Goal: Information Seeking & Learning: Check status

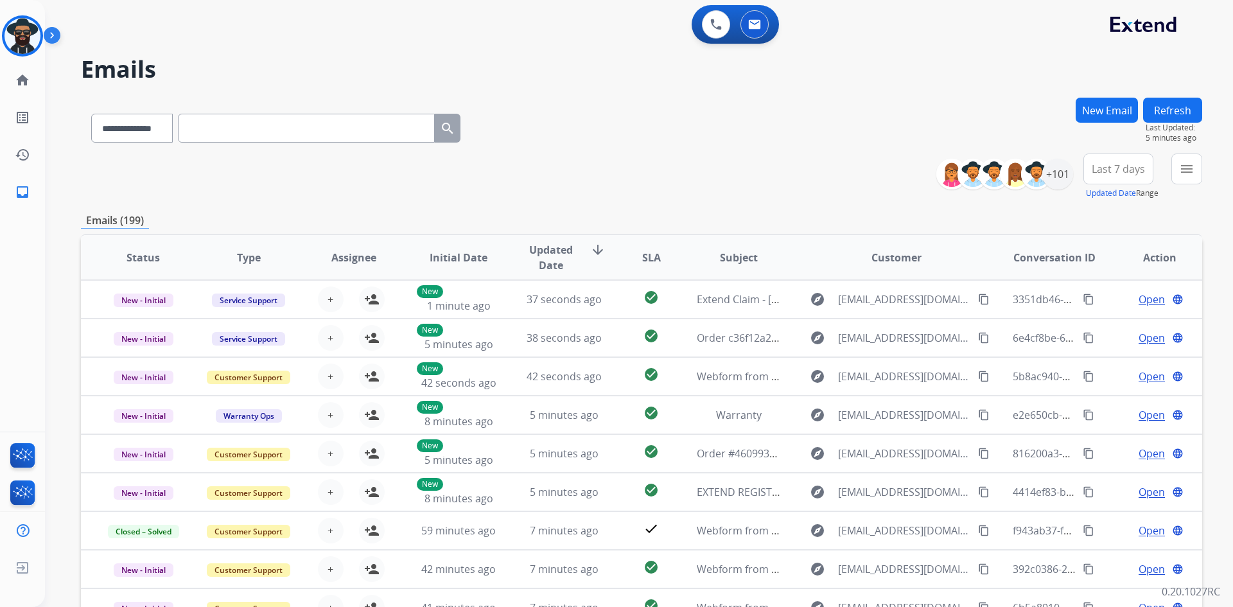
select select "**********"
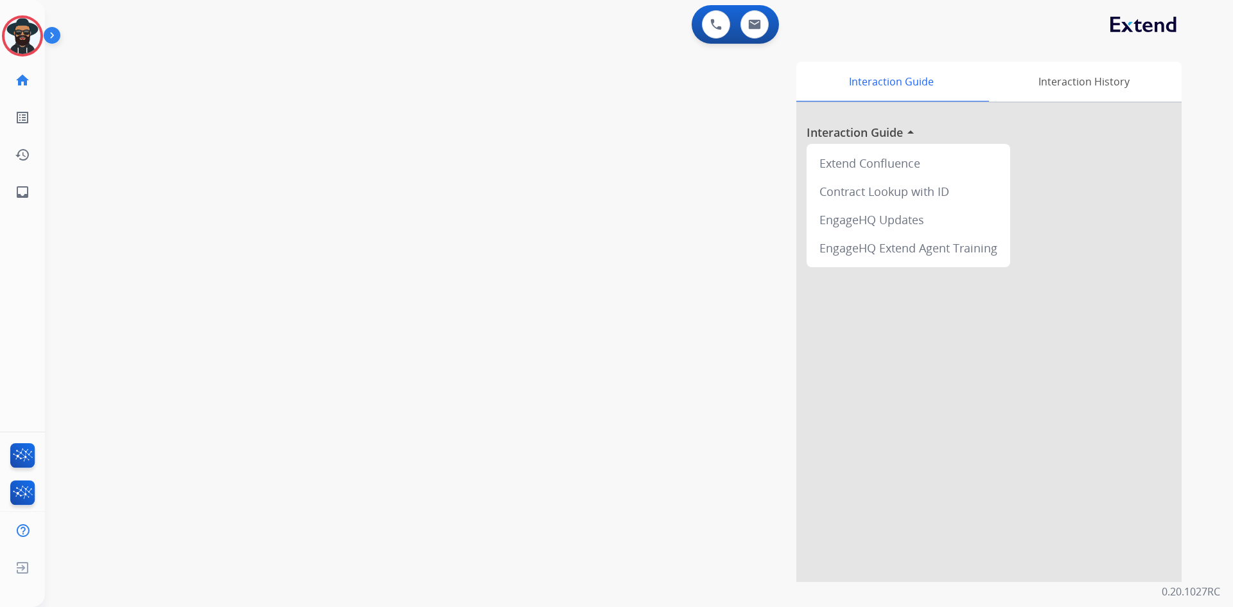
click at [53, 33] on img at bounding box center [55, 38] width 22 height 24
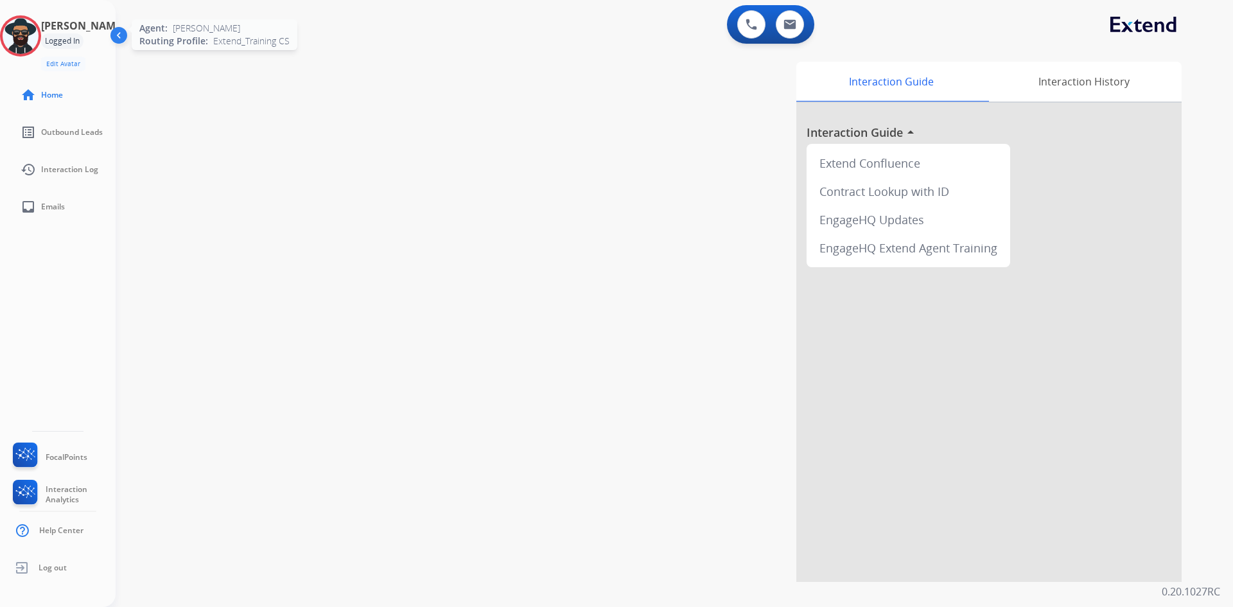
click at [33, 35] on img at bounding box center [21, 36] width 36 height 36
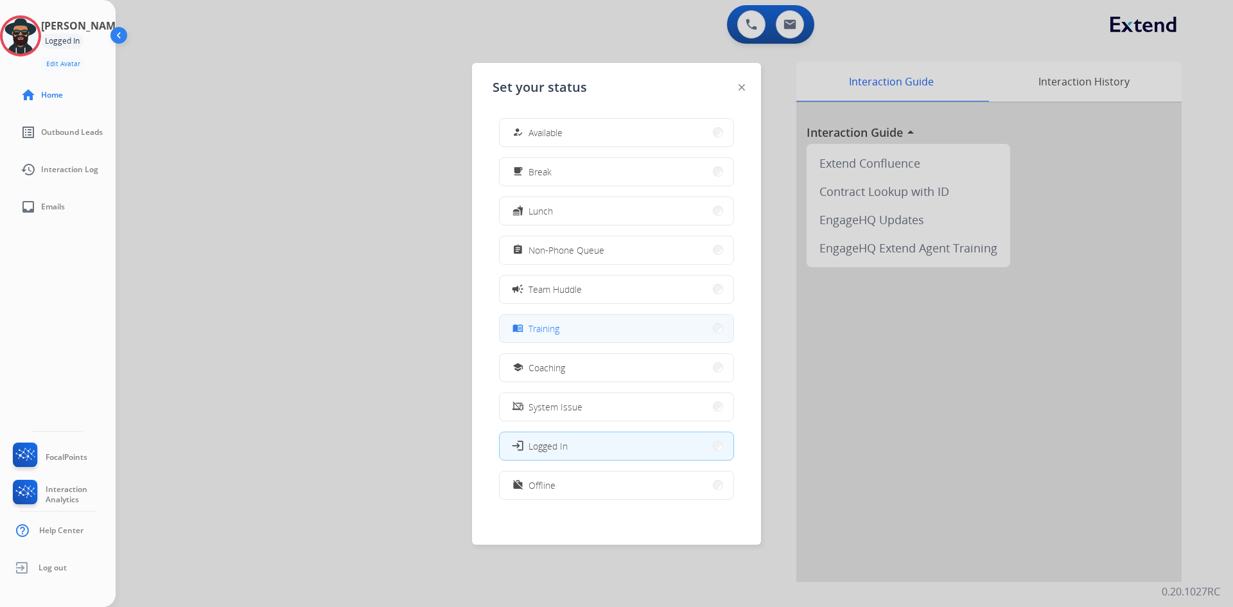
click at [570, 324] on button "menu_book Training" at bounding box center [617, 329] width 234 height 28
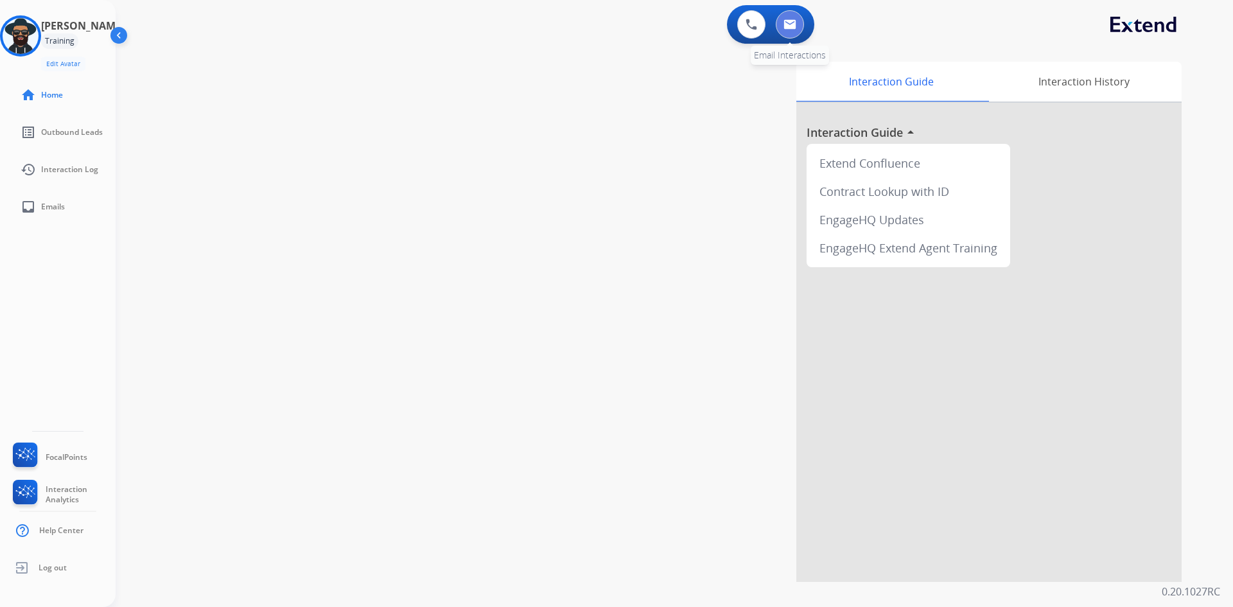
click at [786, 29] on img at bounding box center [790, 24] width 13 height 10
select select "**********"
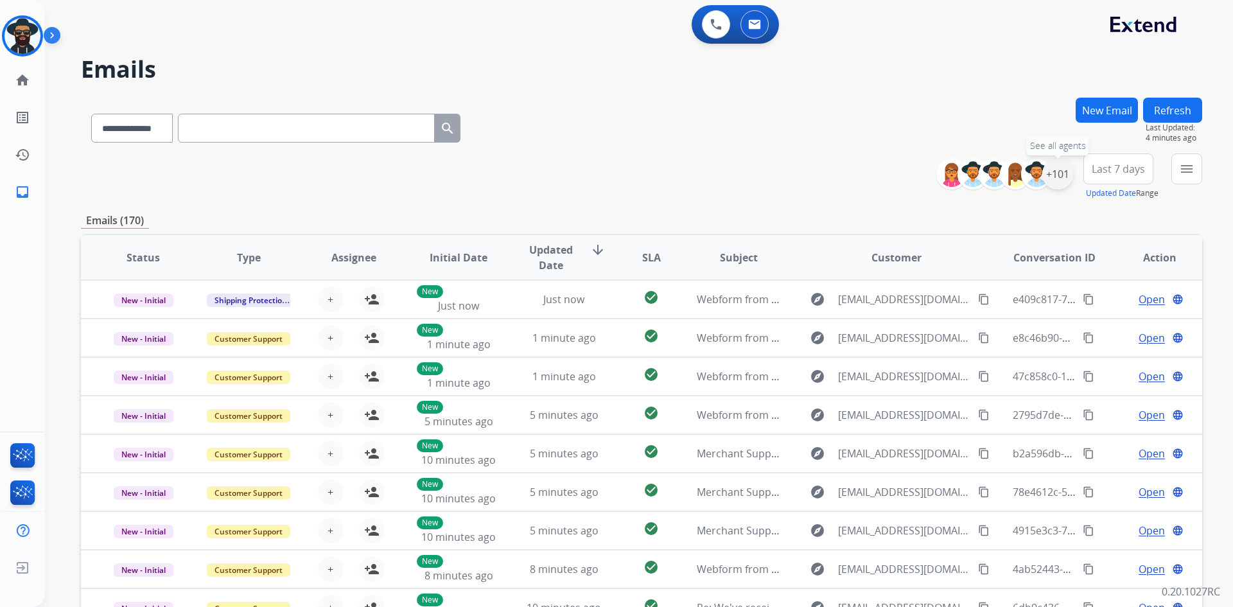
click at [1063, 167] on div "+101" at bounding box center [1058, 174] width 31 height 31
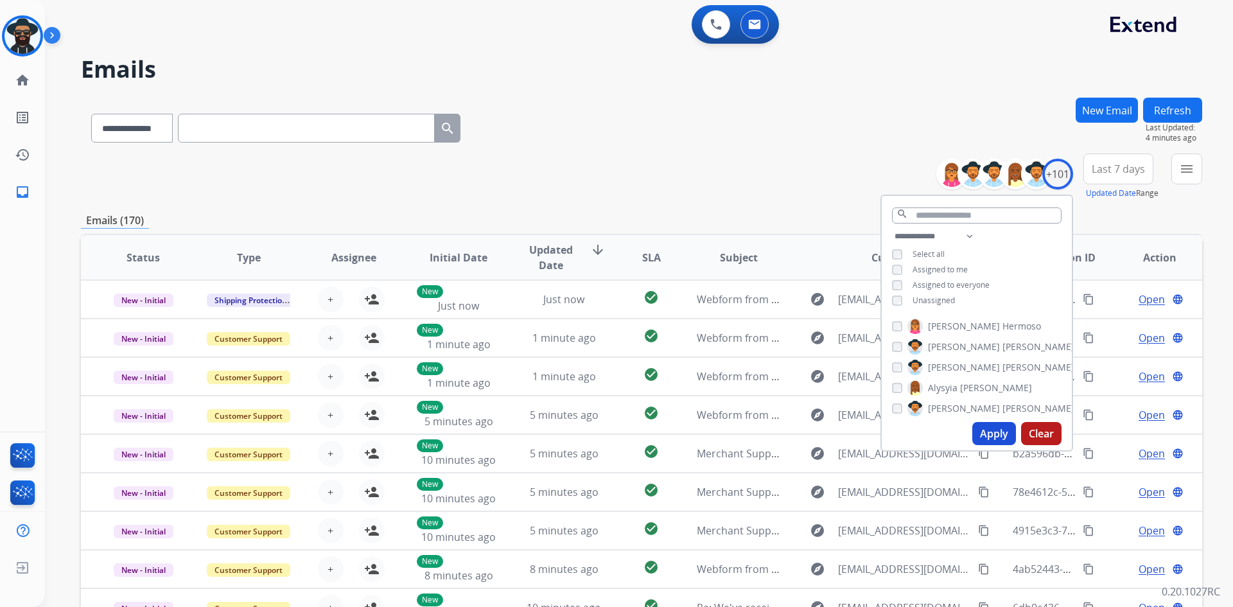
click at [915, 69] on h2 "Emails" at bounding box center [642, 70] width 1122 height 26
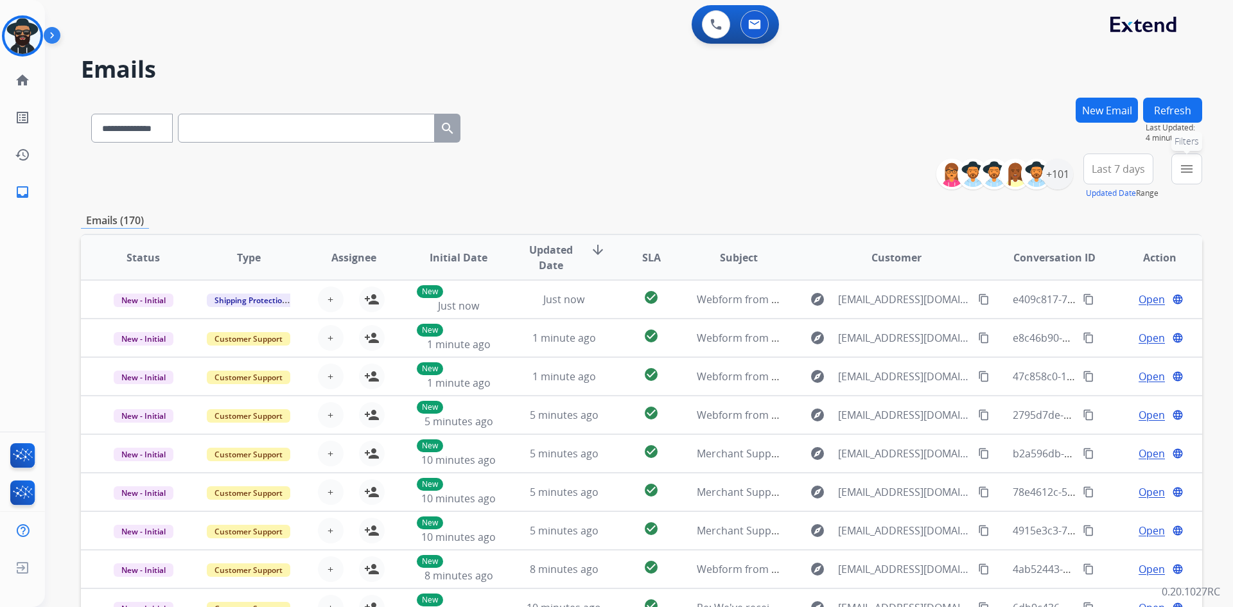
click at [1185, 166] on mat-icon "menu" at bounding box center [1186, 168] width 15 height 15
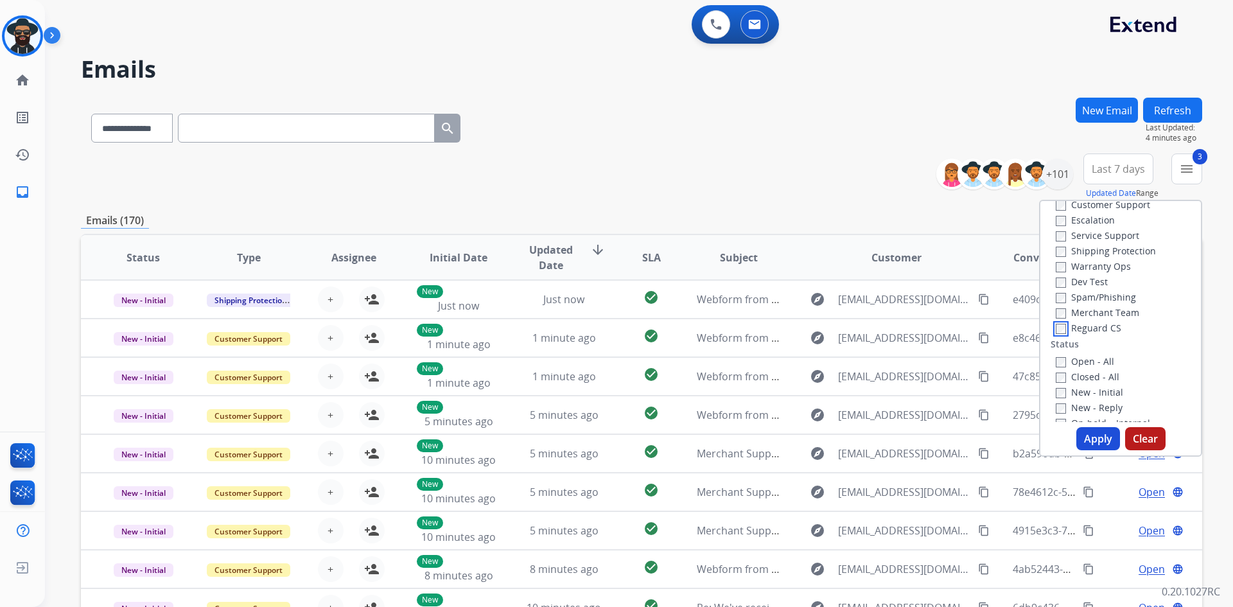
scroll to position [64, 0]
click at [1088, 433] on button "Apply" at bounding box center [1099, 438] width 44 height 23
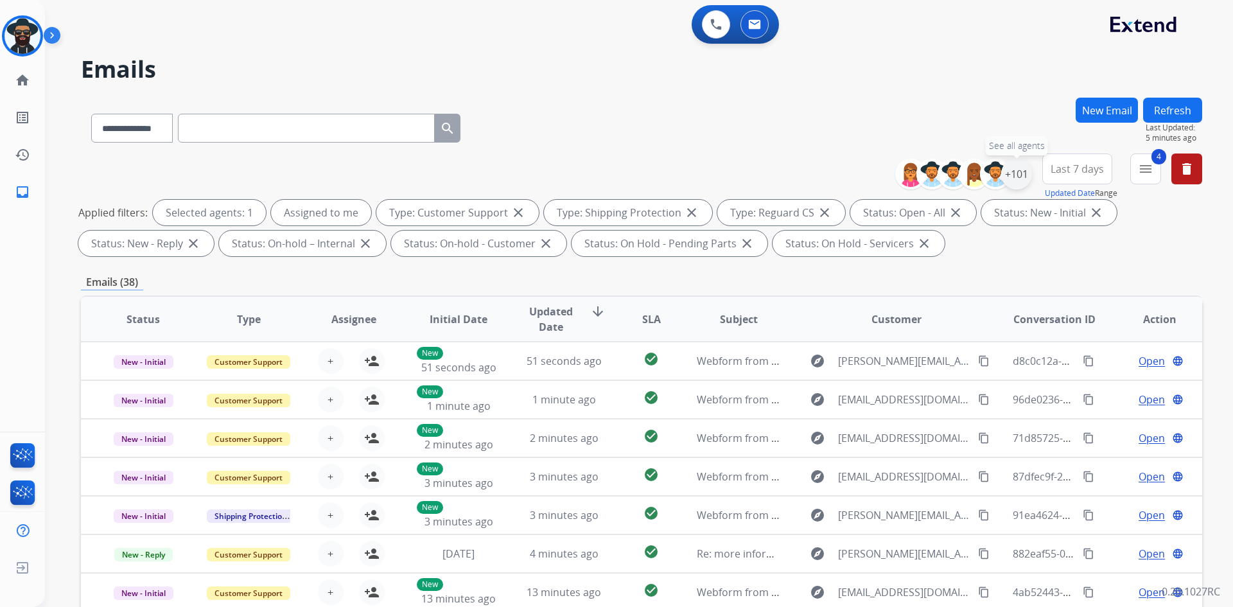
click at [1019, 168] on div "+101" at bounding box center [1016, 174] width 31 height 31
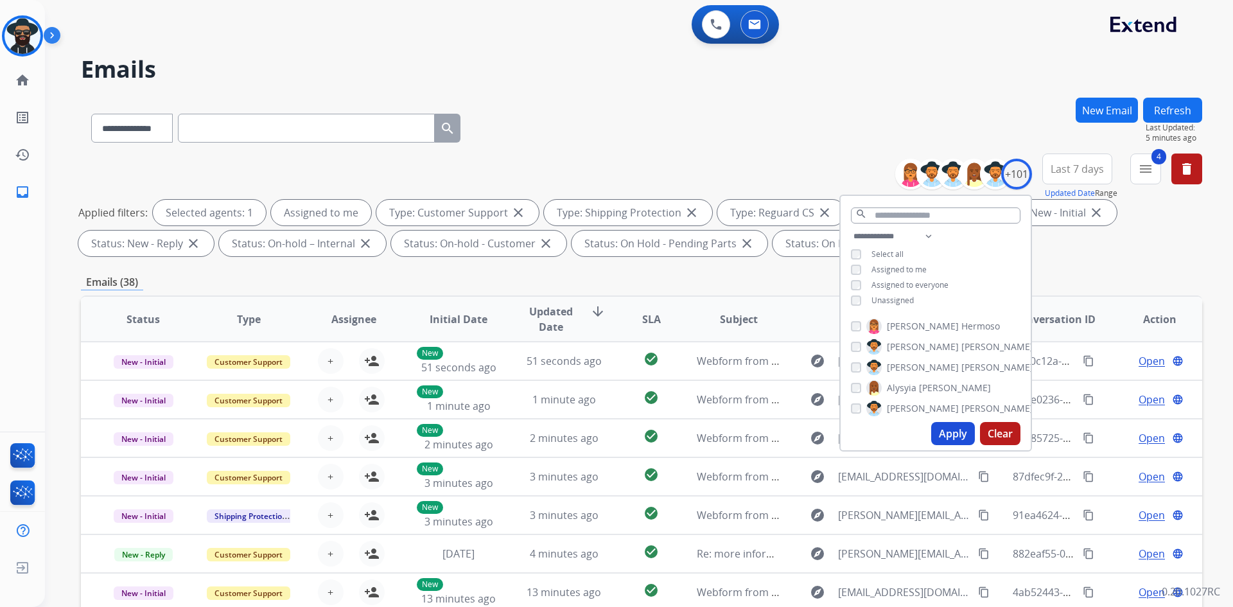
click at [948, 428] on button "Apply" at bounding box center [953, 433] width 44 height 23
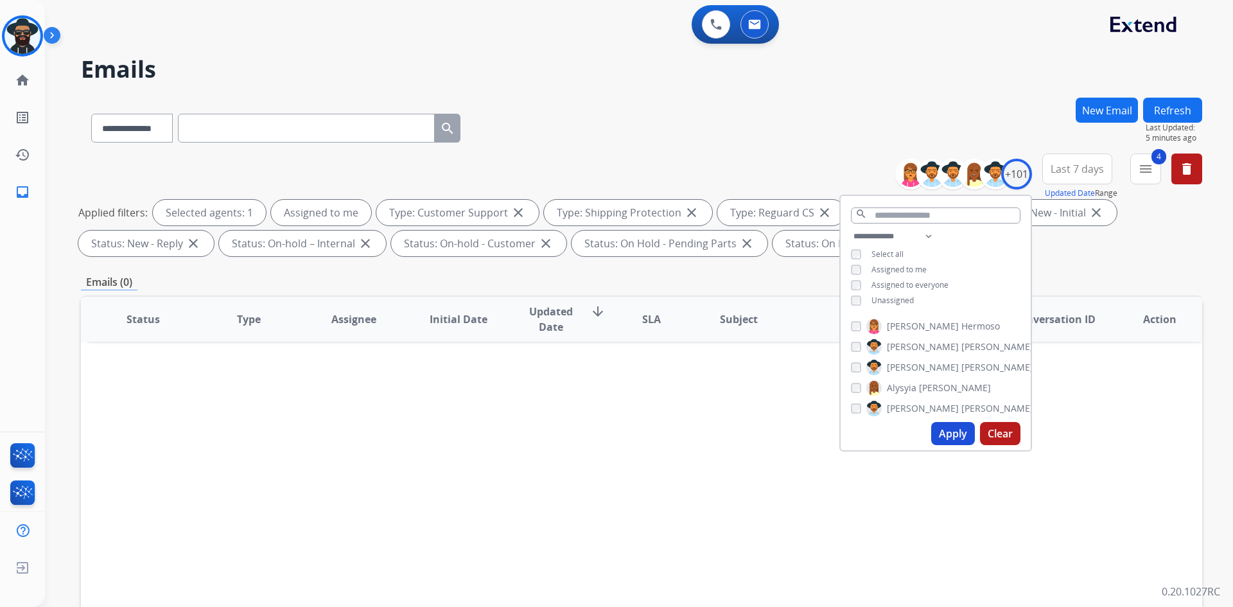
drag, startPoint x: 759, startPoint y: 423, endPoint x: 766, endPoint y: 419, distance: 8.0
click at [764, 419] on div "Status Type Assignee Initial Date Updated Date arrow_downward SLA Subject Custo…" at bounding box center [642, 510] width 1122 height 430
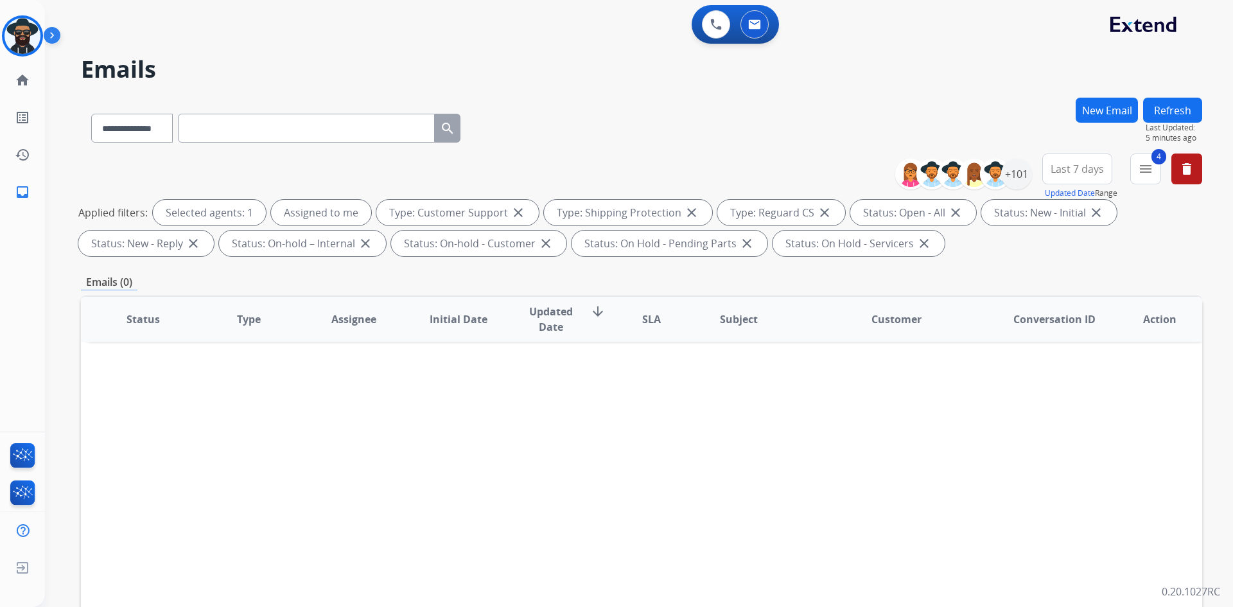
click at [1073, 168] on span "Last 7 days" at bounding box center [1077, 168] width 53 height 5
click at [1063, 215] on div "Custom" at bounding box center [1073, 215] width 71 height 19
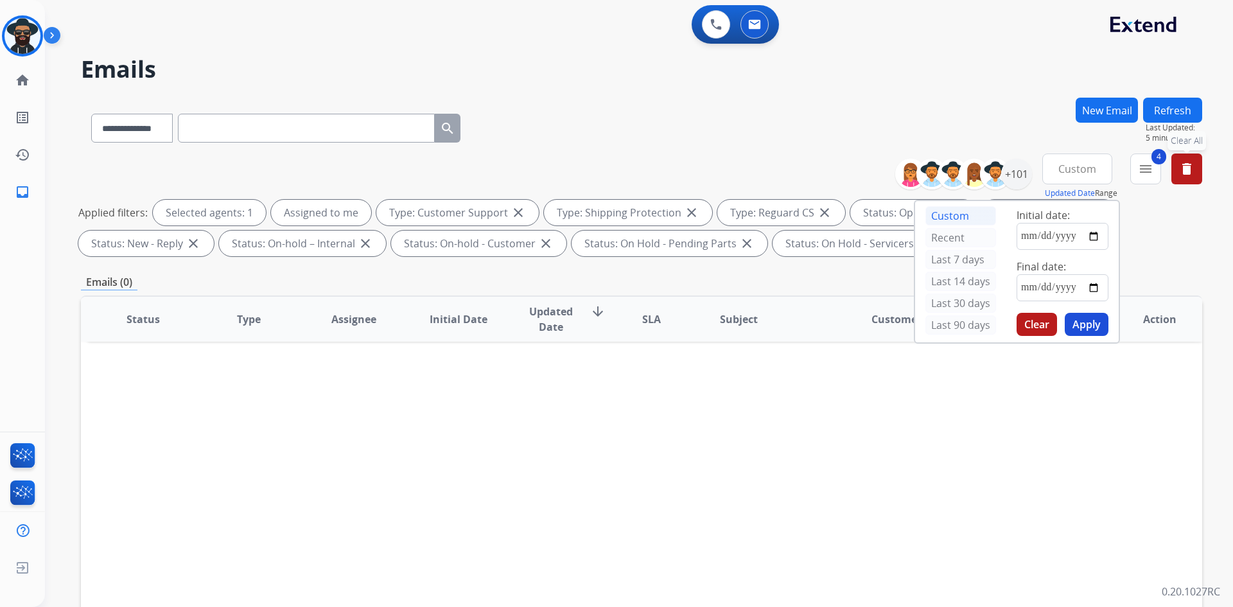
click at [1186, 166] on mat-icon "delete" at bounding box center [1186, 168] width 15 height 15
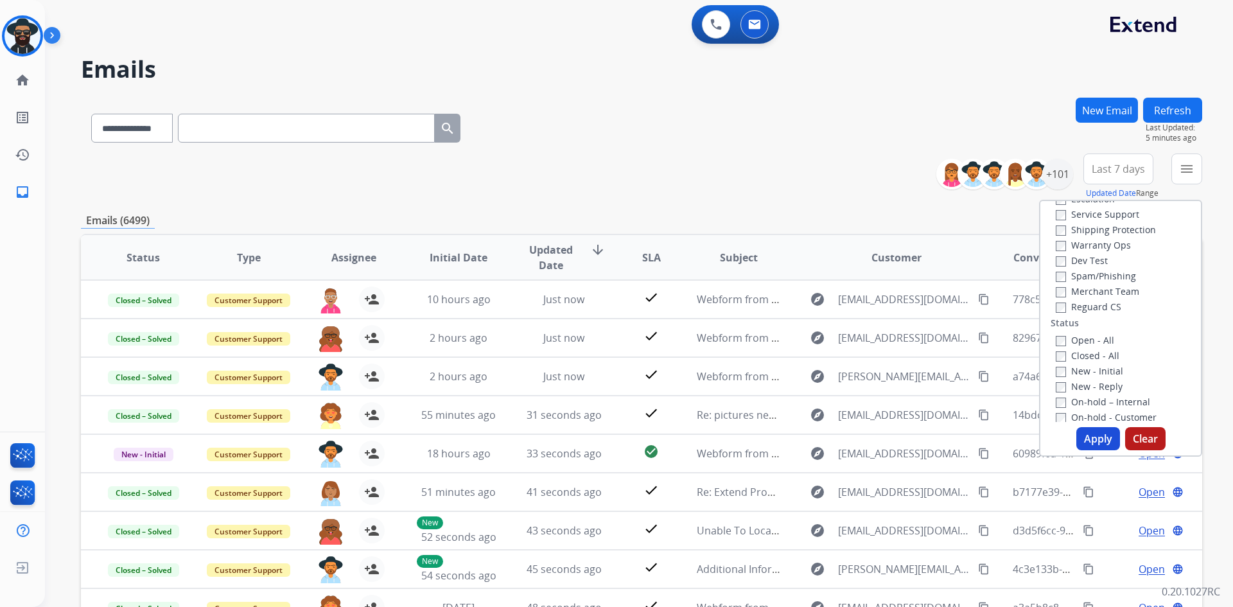
click at [789, 175] on div "**********" at bounding box center [642, 177] width 1122 height 46
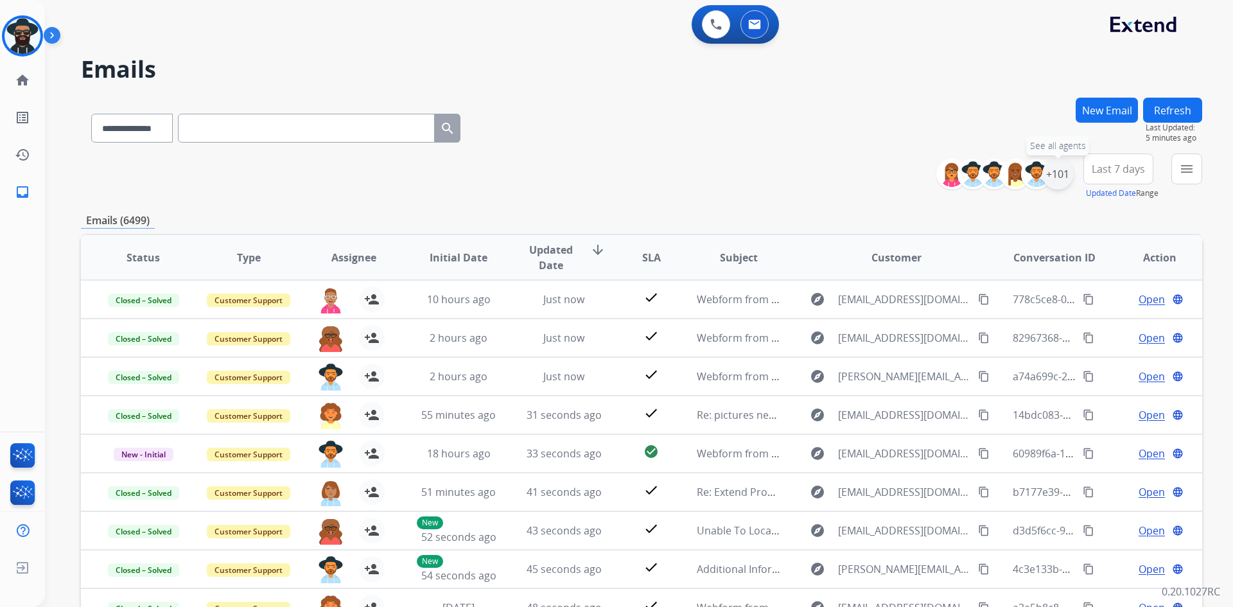
click at [1062, 172] on div "+101" at bounding box center [1058, 174] width 31 height 31
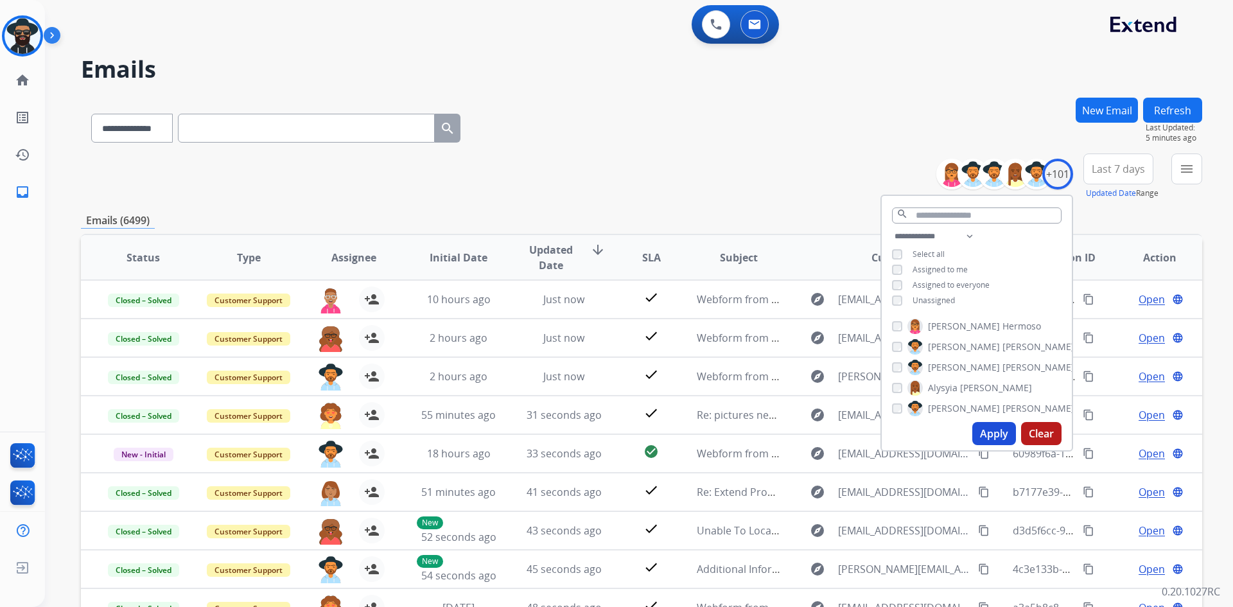
click at [991, 430] on button "Apply" at bounding box center [995, 433] width 44 height 23
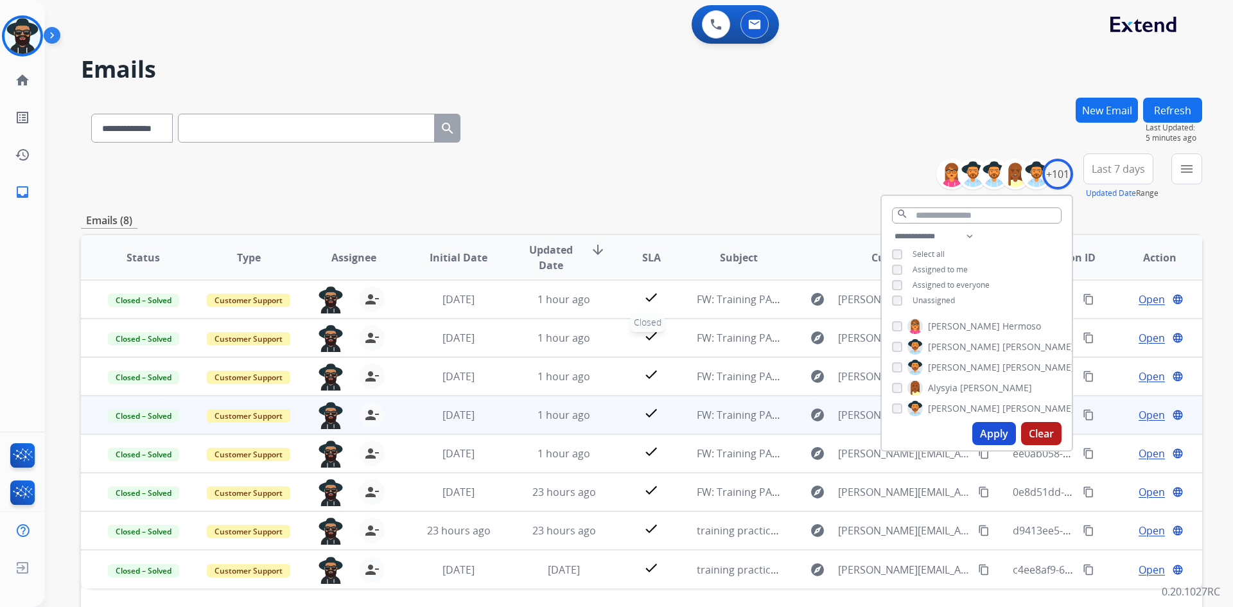
scroll to position [124, 0]
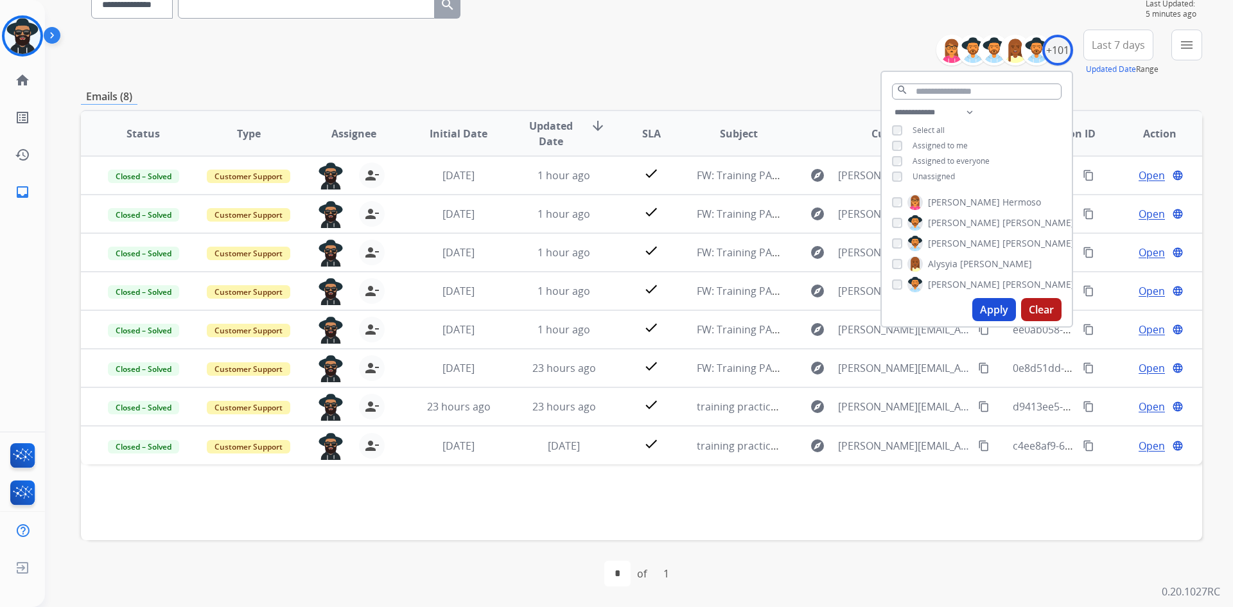
click at [788, 55] on div "**********" at bounding box center [642, 53] width 1122 height 46
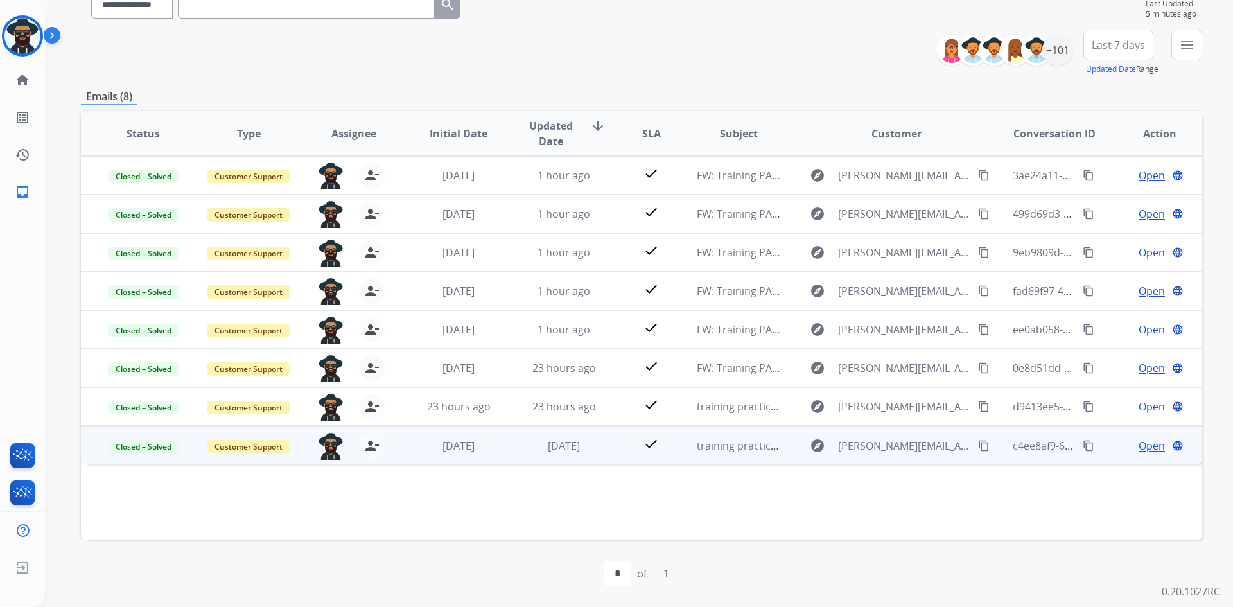
click at [1142, 445] on span "Open" at bounding box center [1152, 445] width 26 height 15
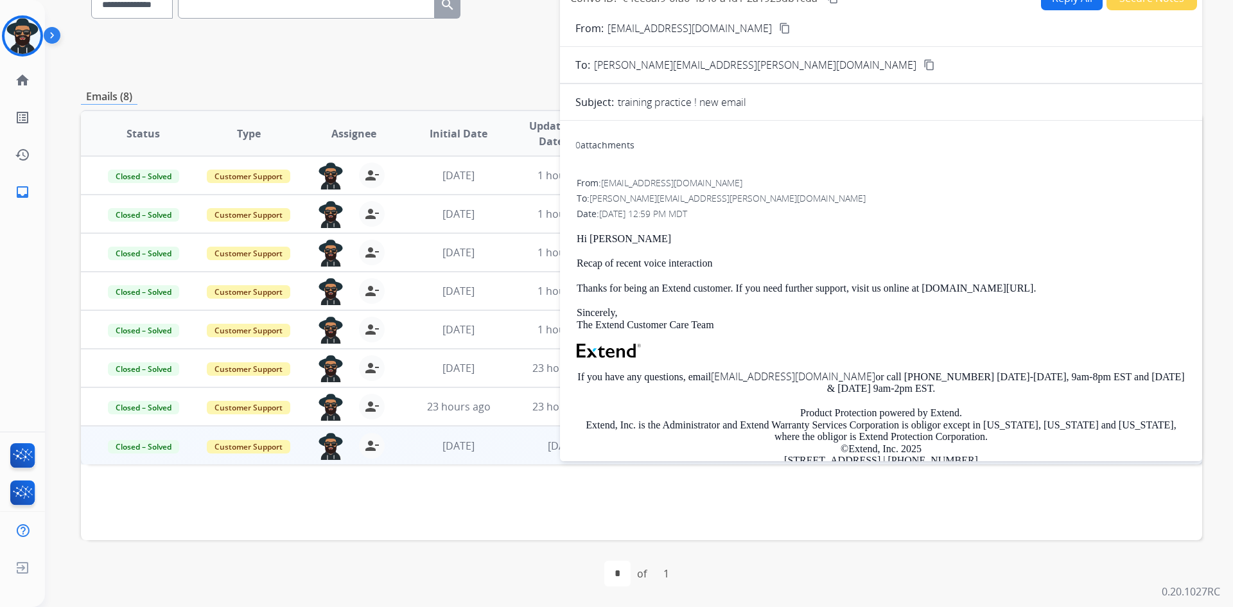
click at [486, 72] on div "**********" at bounding box center [642, 53] width 1122 height 46
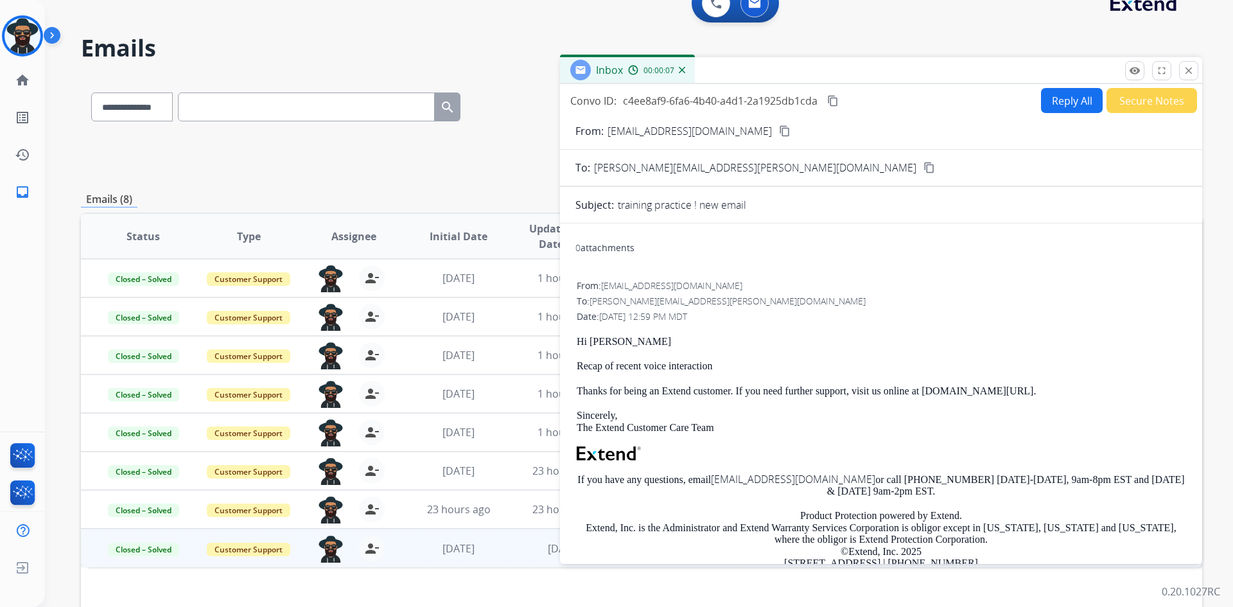
scroll to position [0, 0]
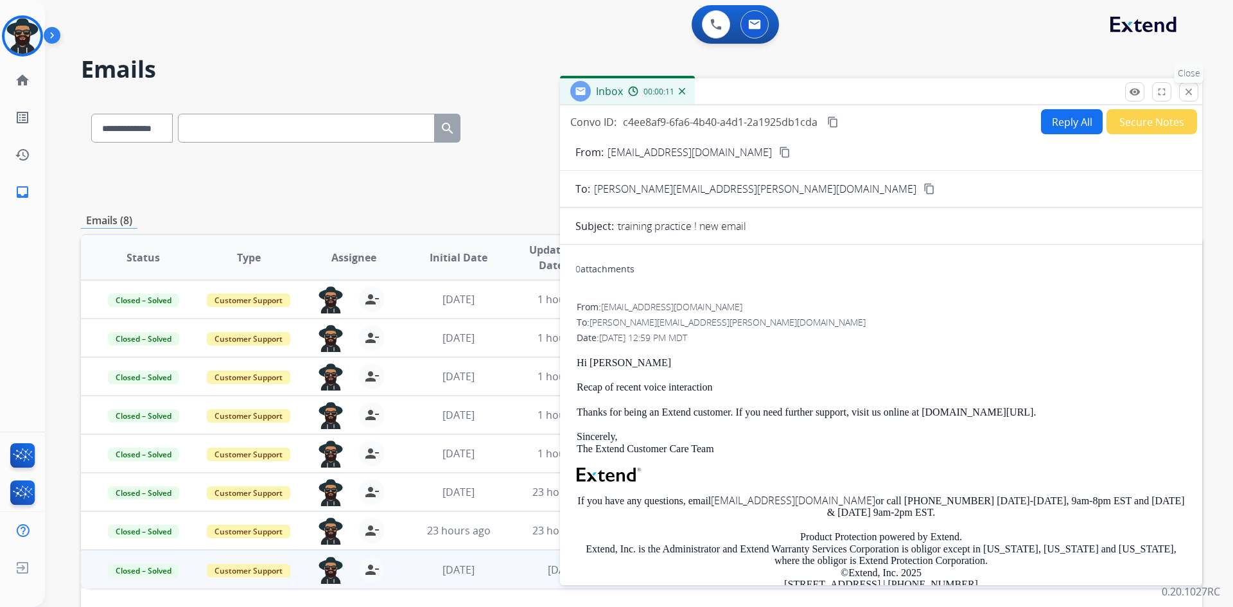
click at [1187, 93] on mat-icon "close" at bounding box center [1189, 92] width 12 height 12
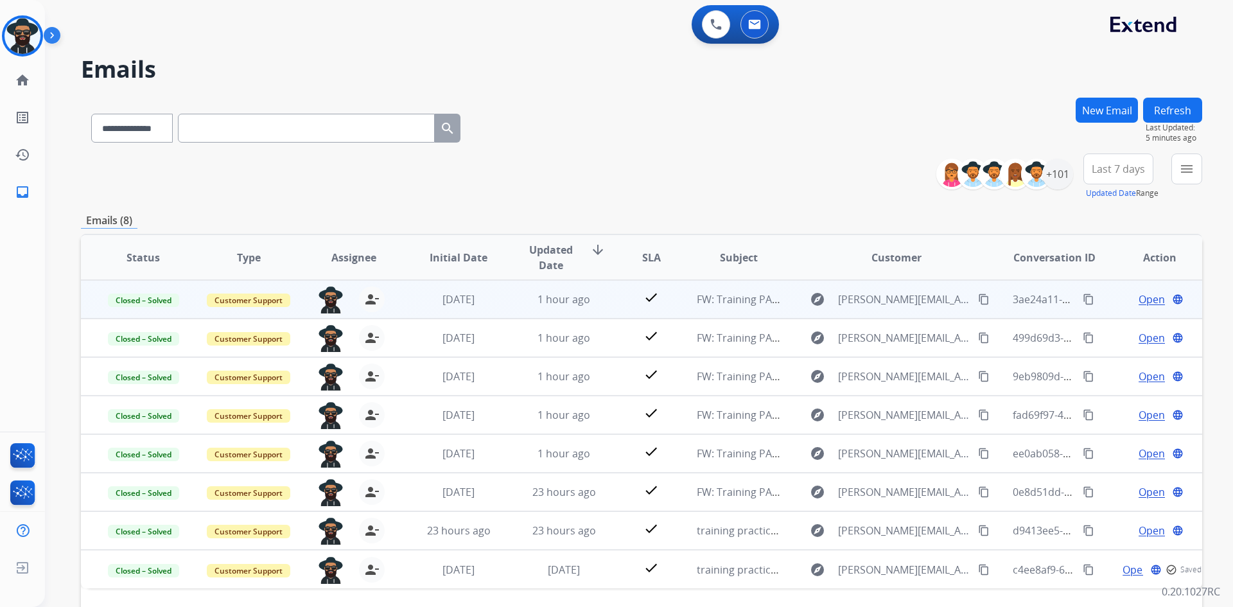
click at [1141, 301] on span "Open" at bounding box center [1152, 299] width 26 height 15
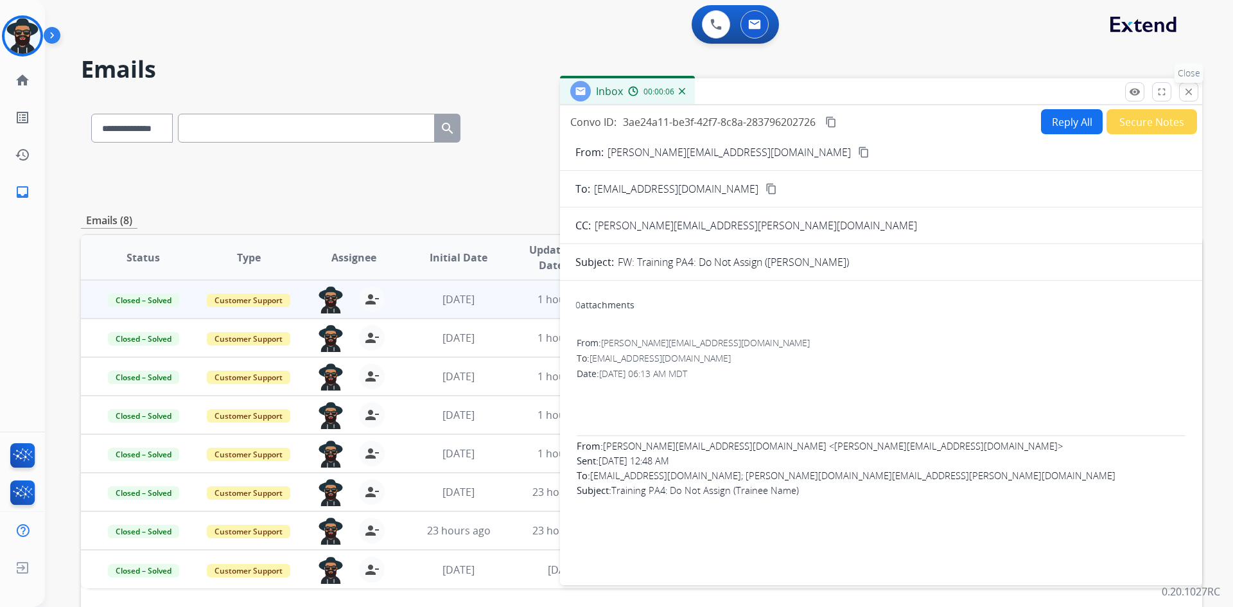
click at [1185, 92] on mat-icon "close" at bounding box center [1189, 92] width 12 height 12
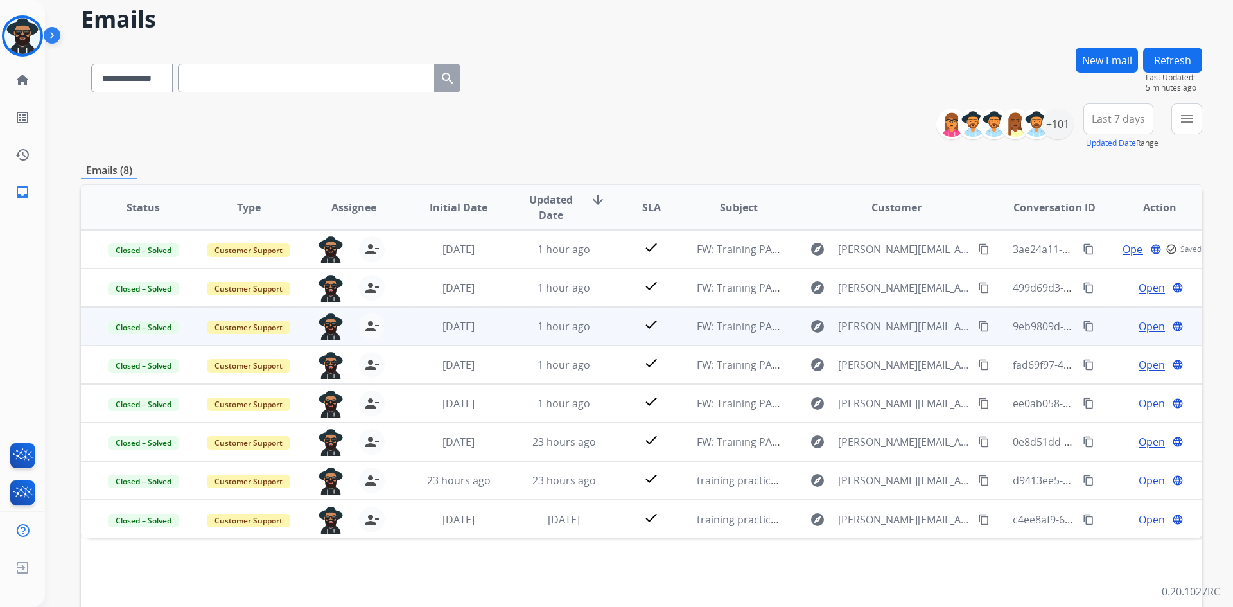
scroll to position [64, 0]
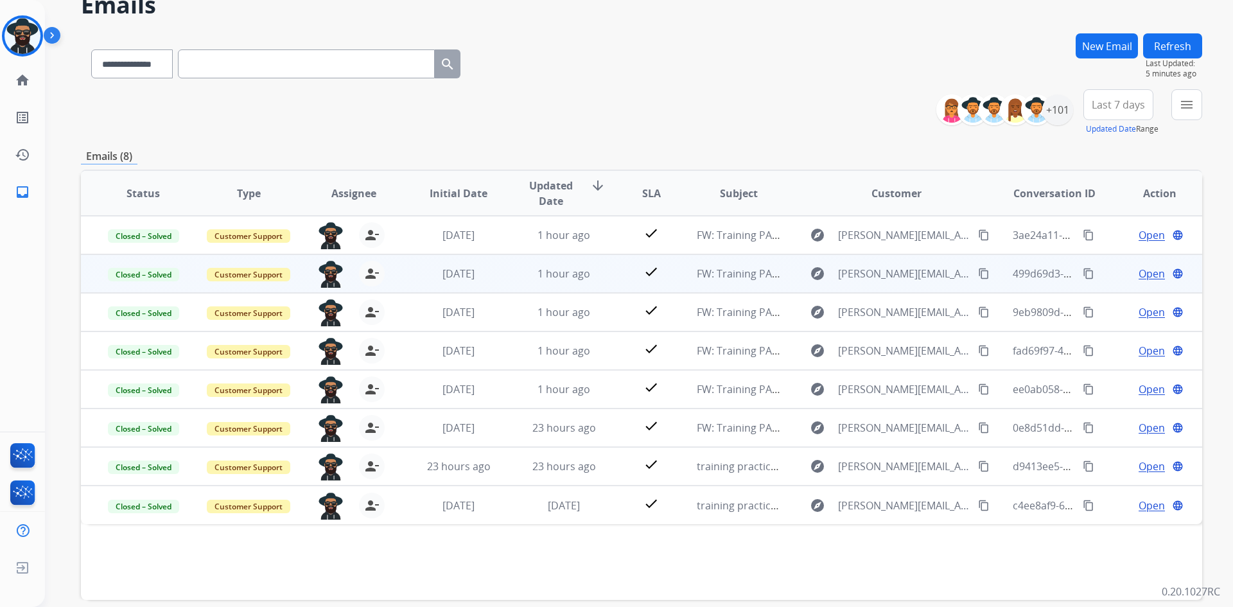
click at [1144, 277] on span "Open" at bounding box center [1152, 273] width 26 height 15
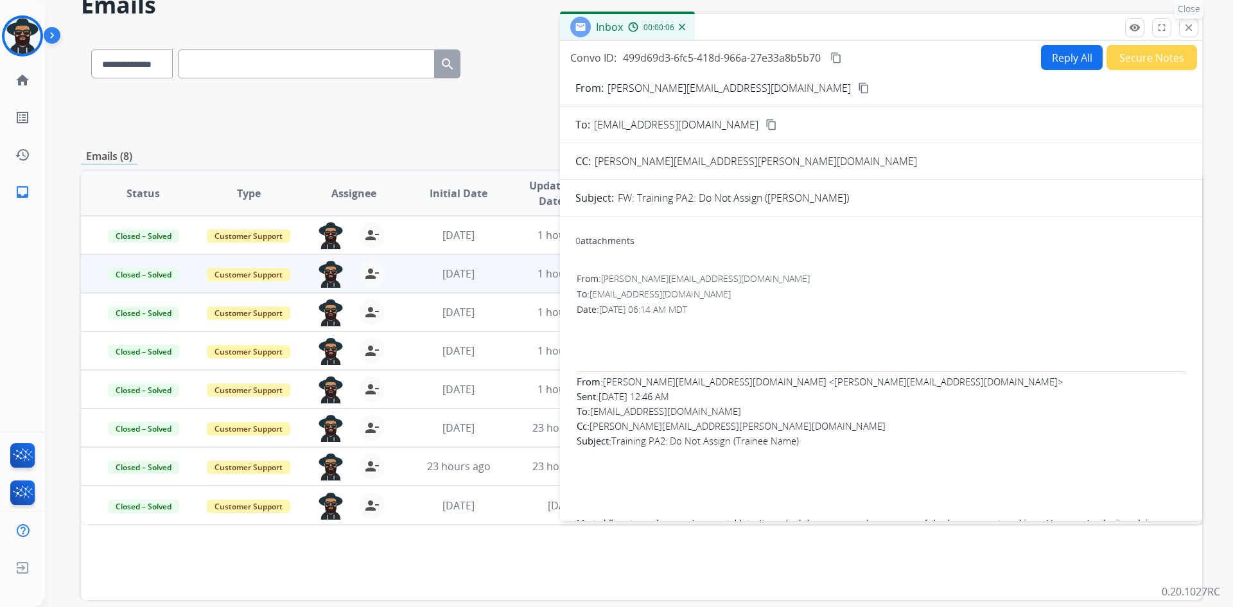
click at [1184, 26] on mat-icon "close" at bounding box center [1189, 28] width 12 height 12
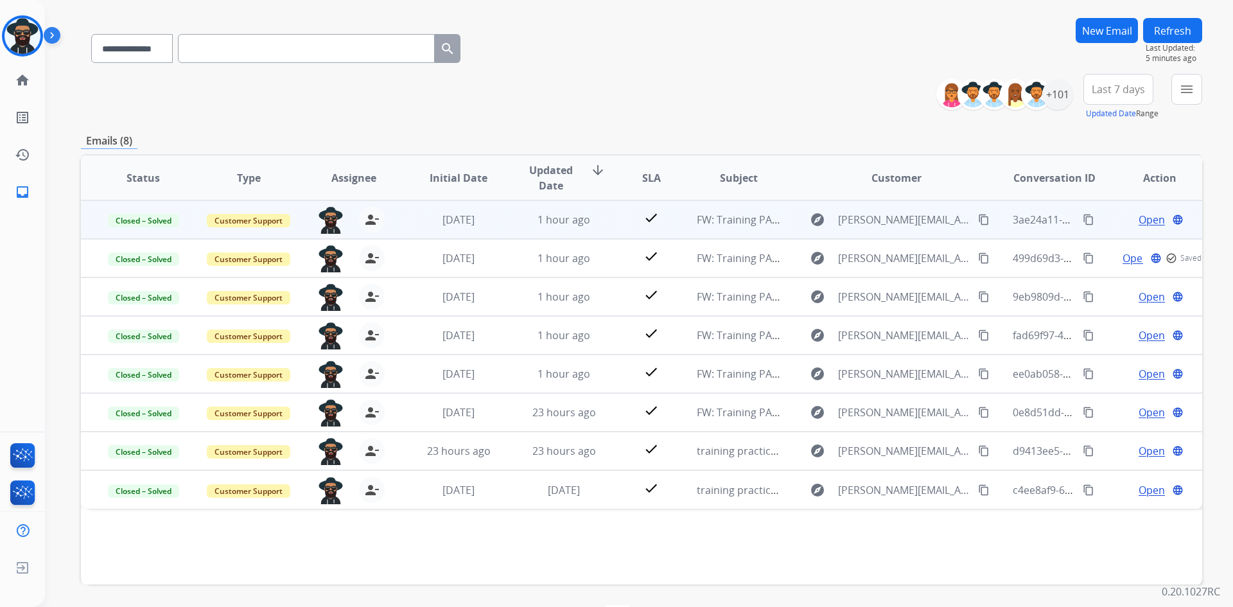
scroll to position [124, 0]
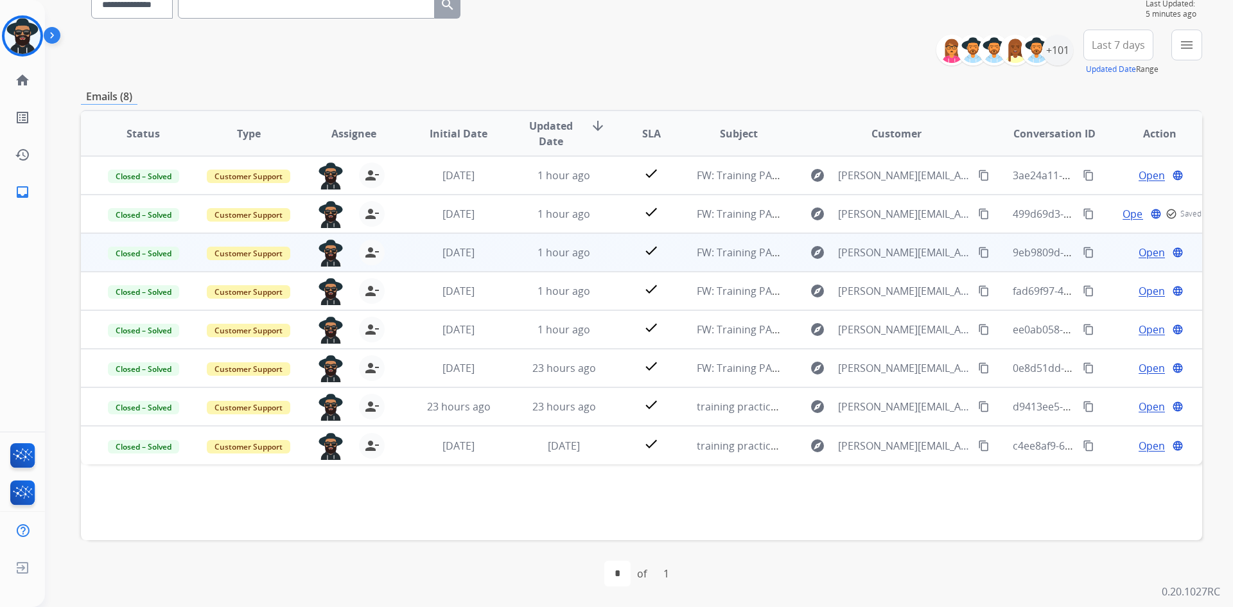
click at [1143, 247] on span "Open" at bounding box center [1152, 252] width 26 height 15
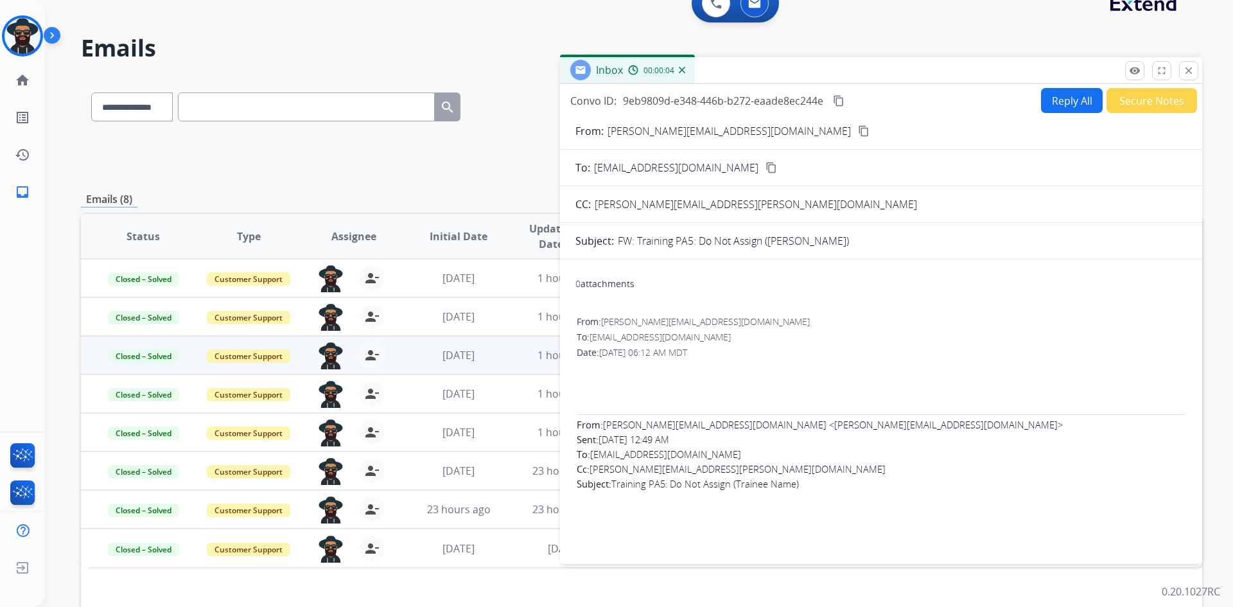
scroll to position [0, 0]
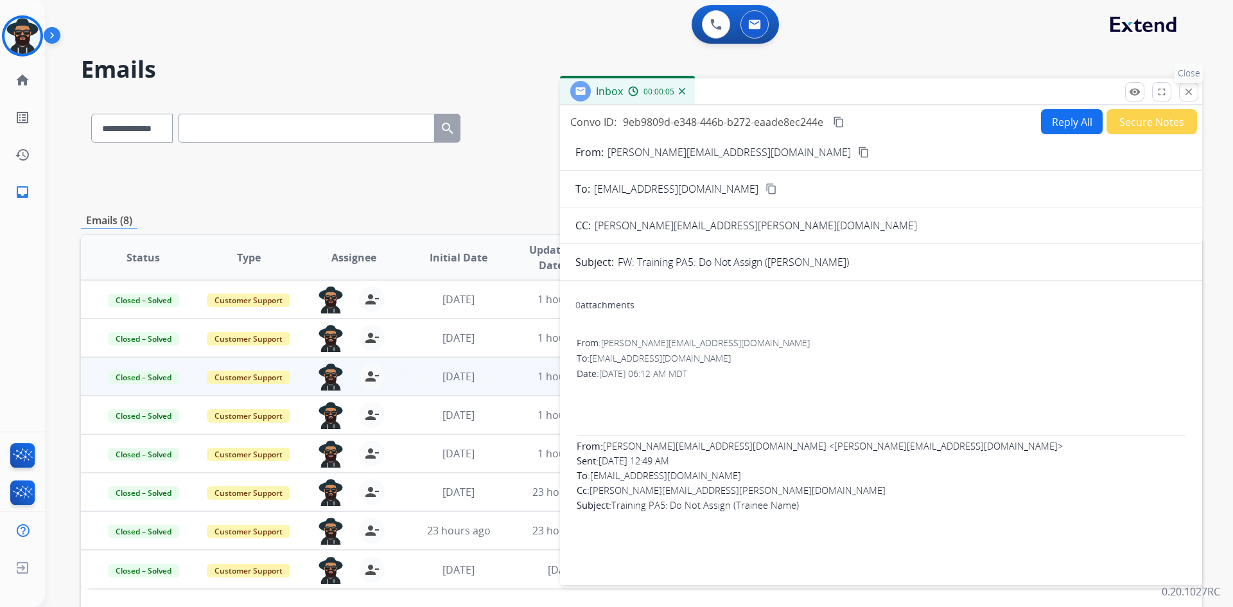
click at [1190, 87] on mat-icon "close" at bounding box center [1189, 92] width 12 height 12
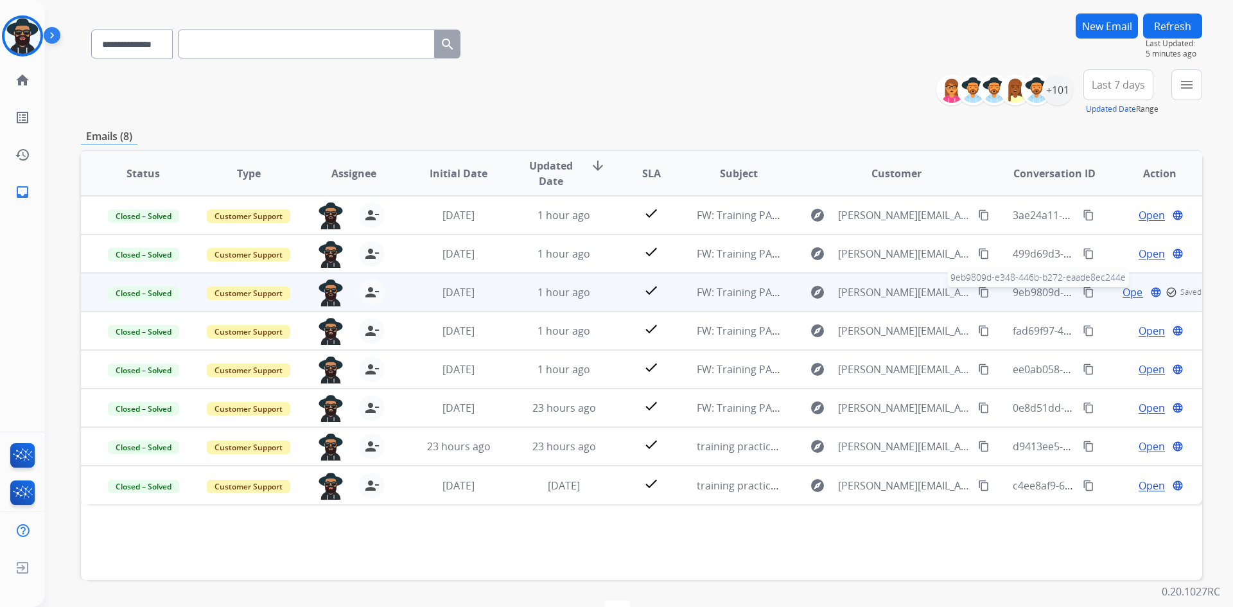
scroll to position [124, 0]
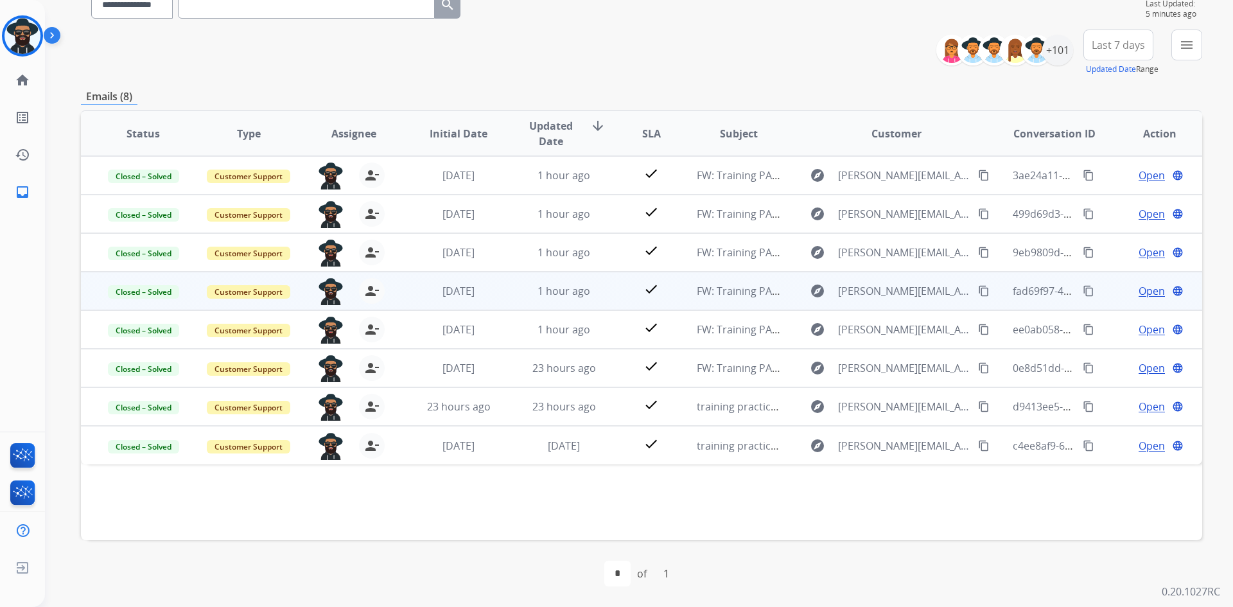
click at [1139, 285] on span "Open" at bounding box center [1152, 290] width 26 height 15
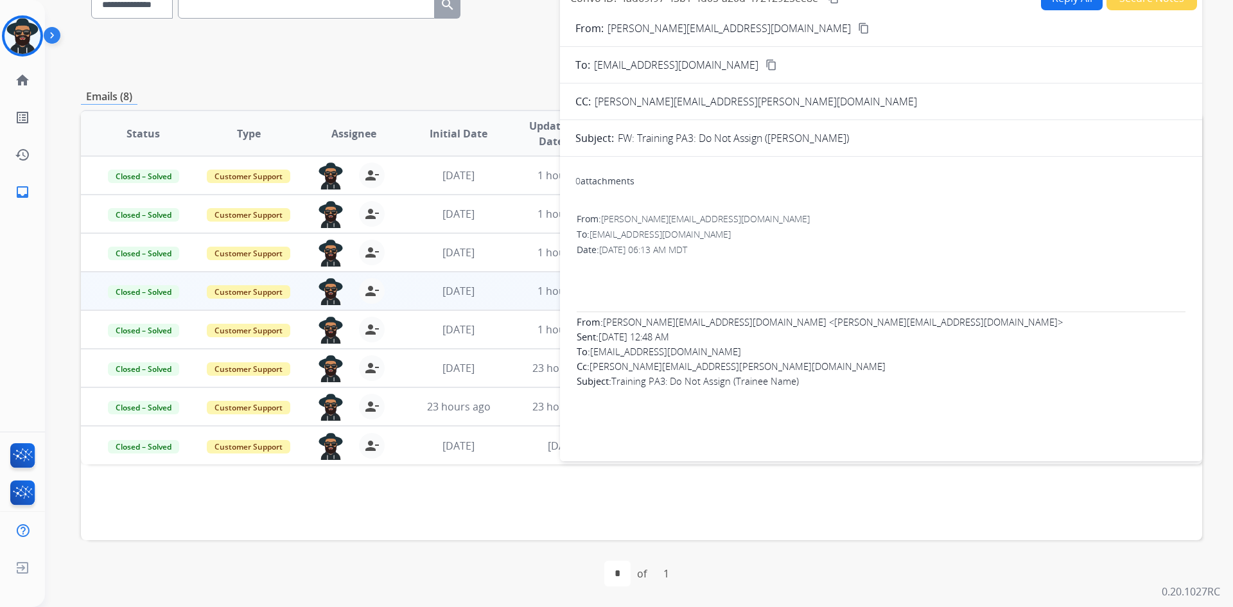
scroll to position [0, 0]
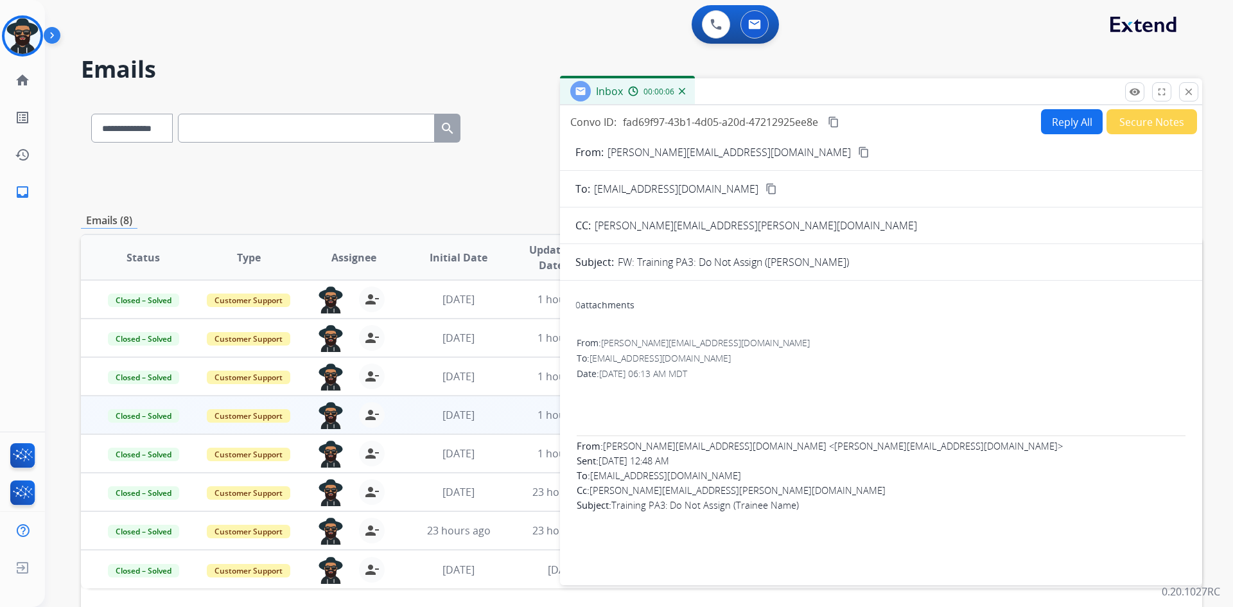
click at [1188, 90] on mat-icon "close" at bounding box center [1189, 92] width 12 height 12
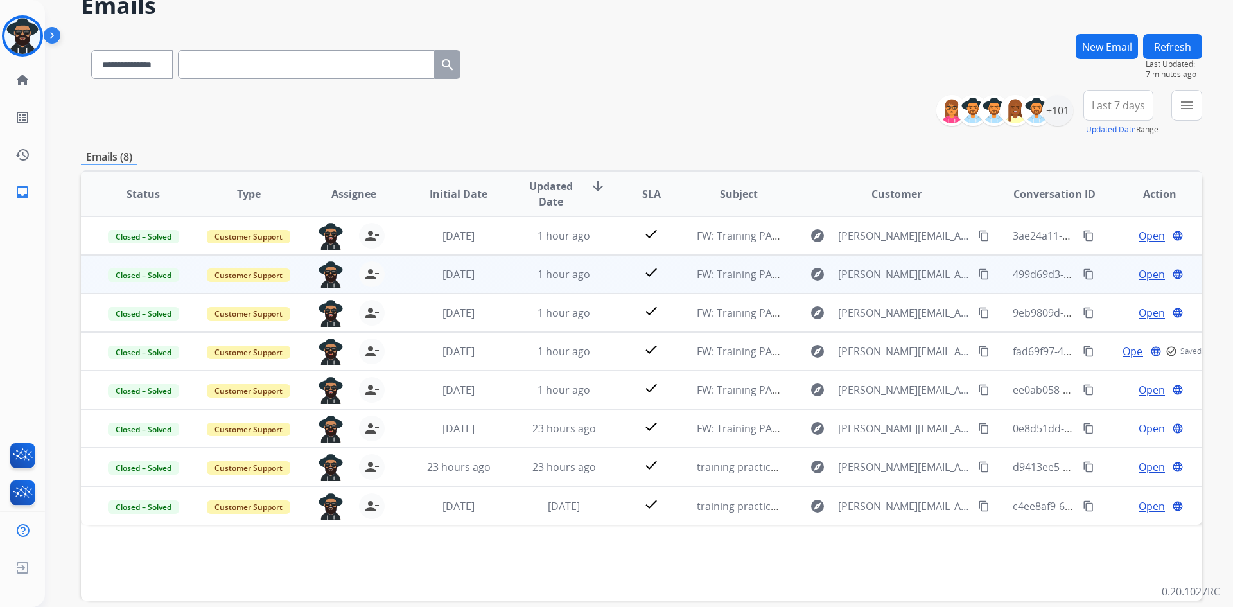
scroll to position [124, 0]
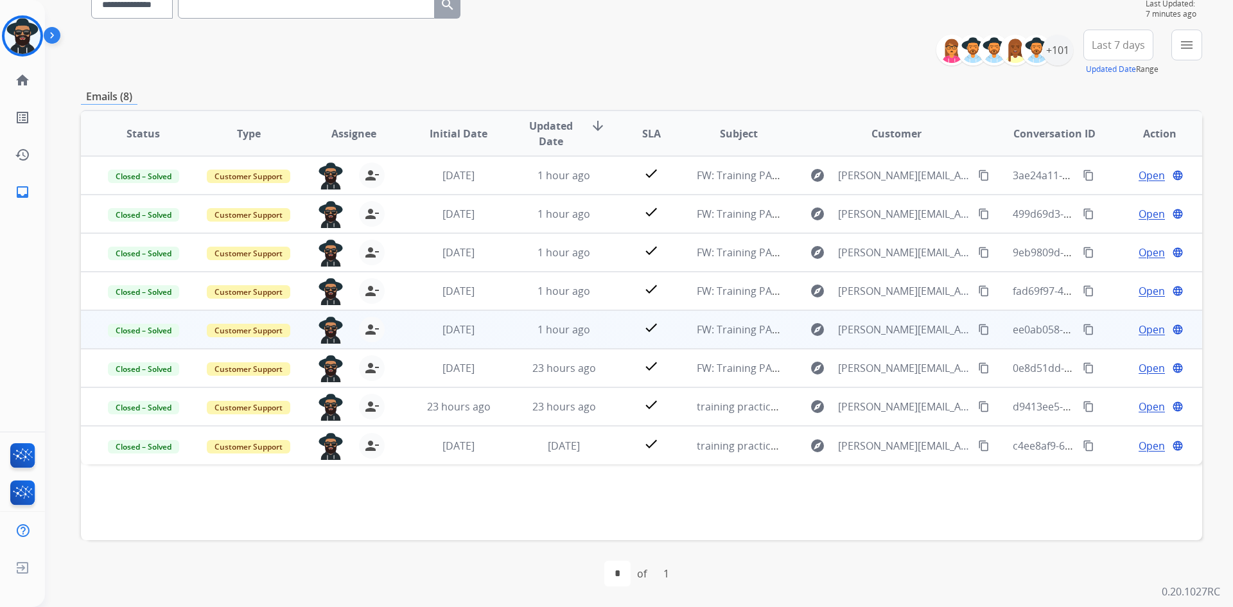
click at [1145, 326] on span "Open" at bounding box center [1152, 329] width 26 height 15
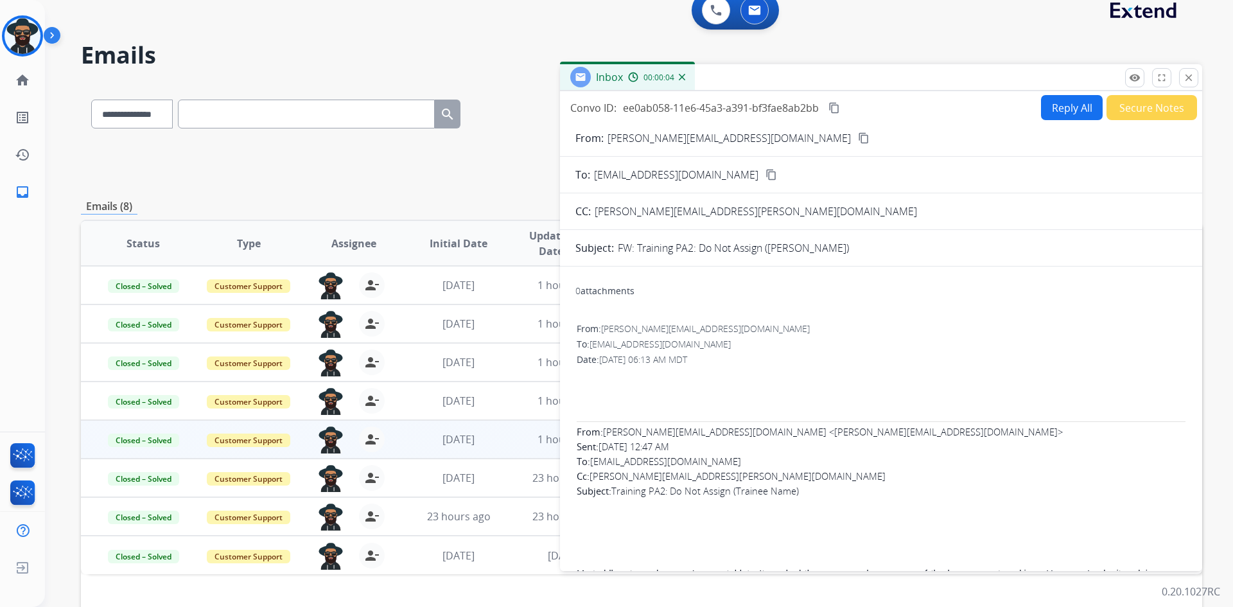
scroll to position [0, 0]
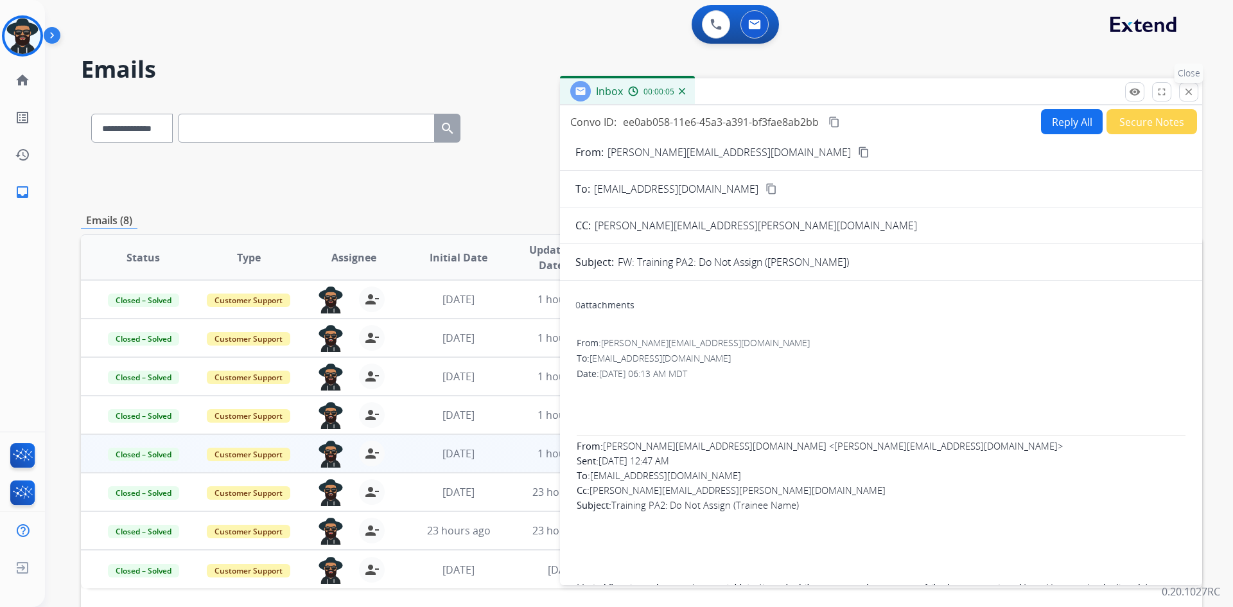
click at [1191, 85] on button "close Close" at bounding box center [1188, 91] width 19 height 19
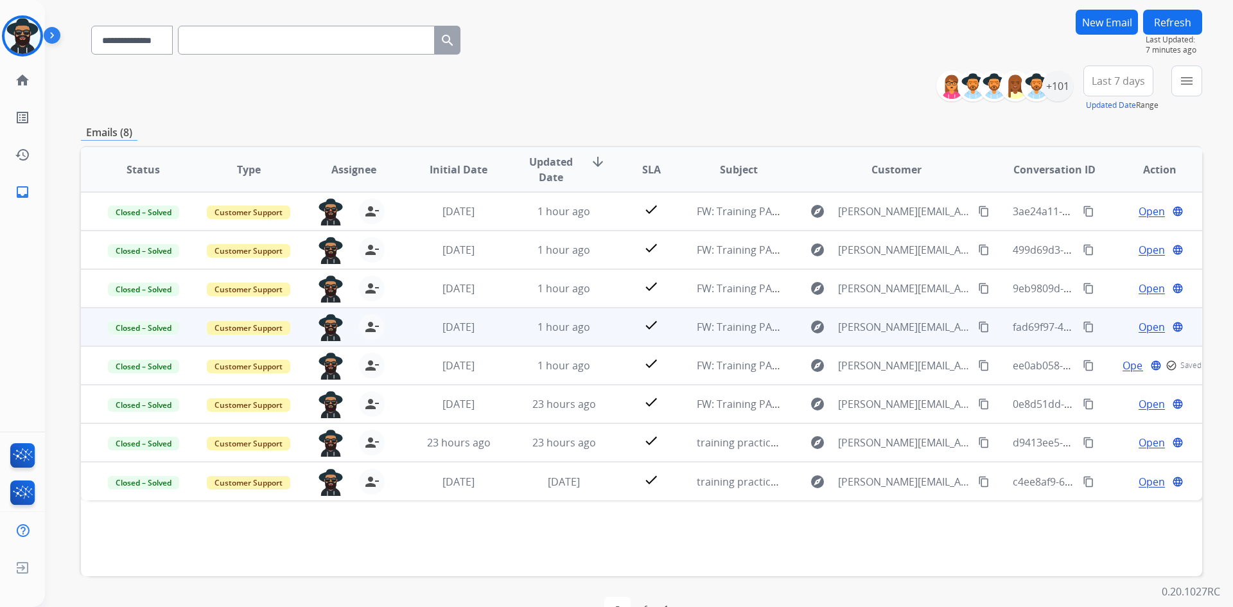
scroll to position [124, 0]
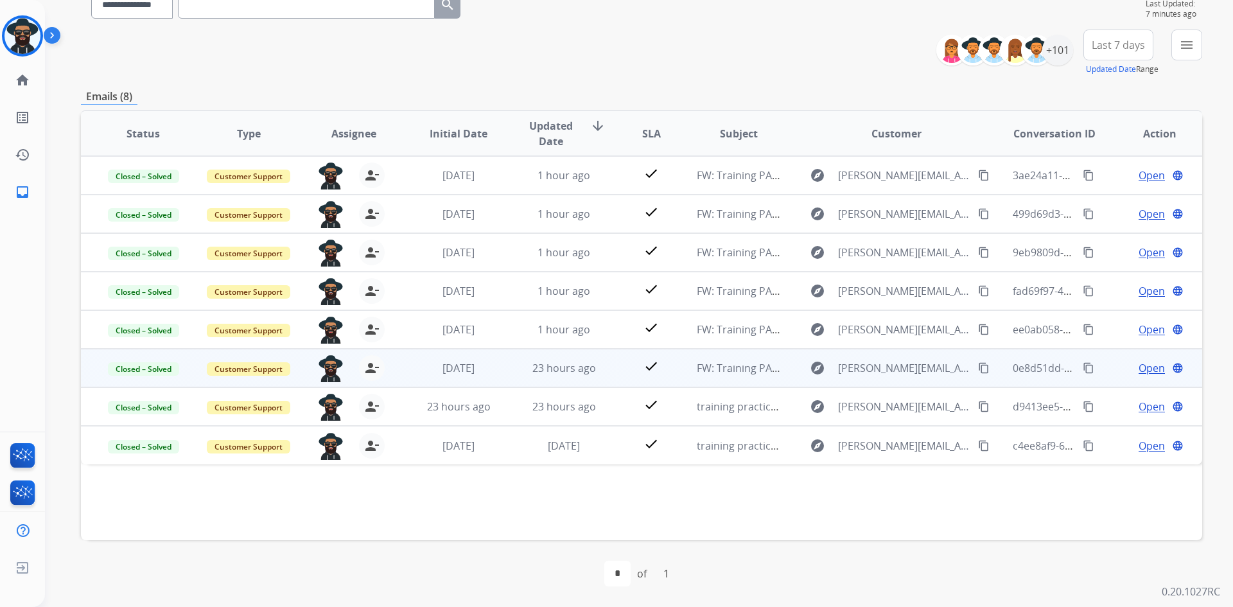
click at [1139, 364] on span "Open" at bounding box center [1152, 367] width 26 height 15
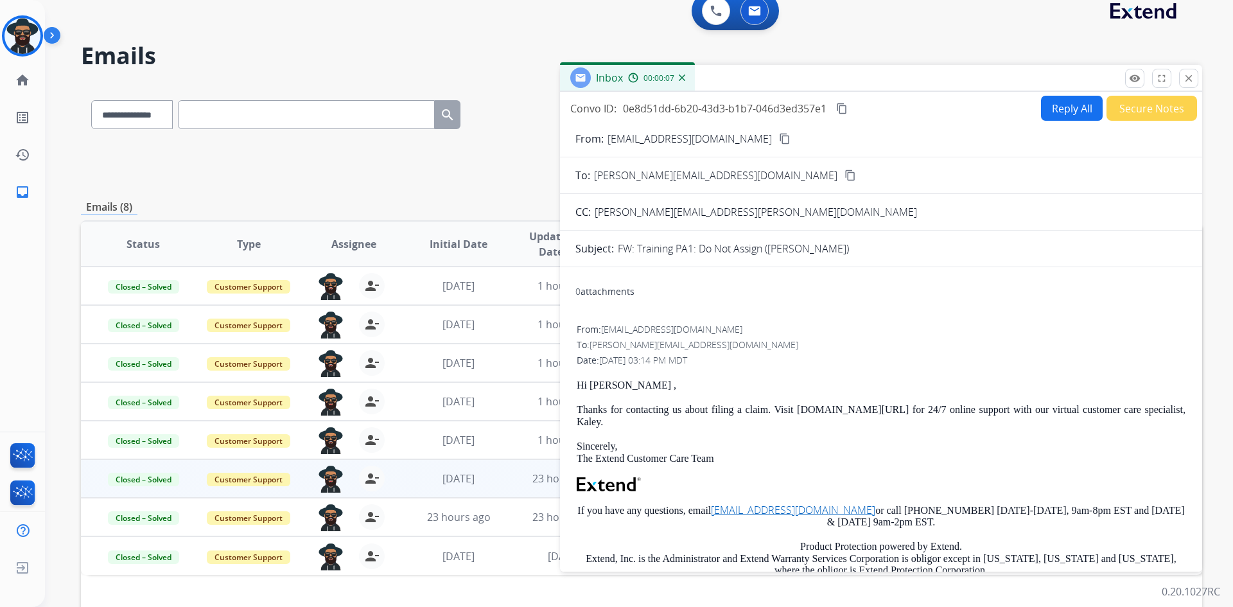
scroll to position [0, 0]
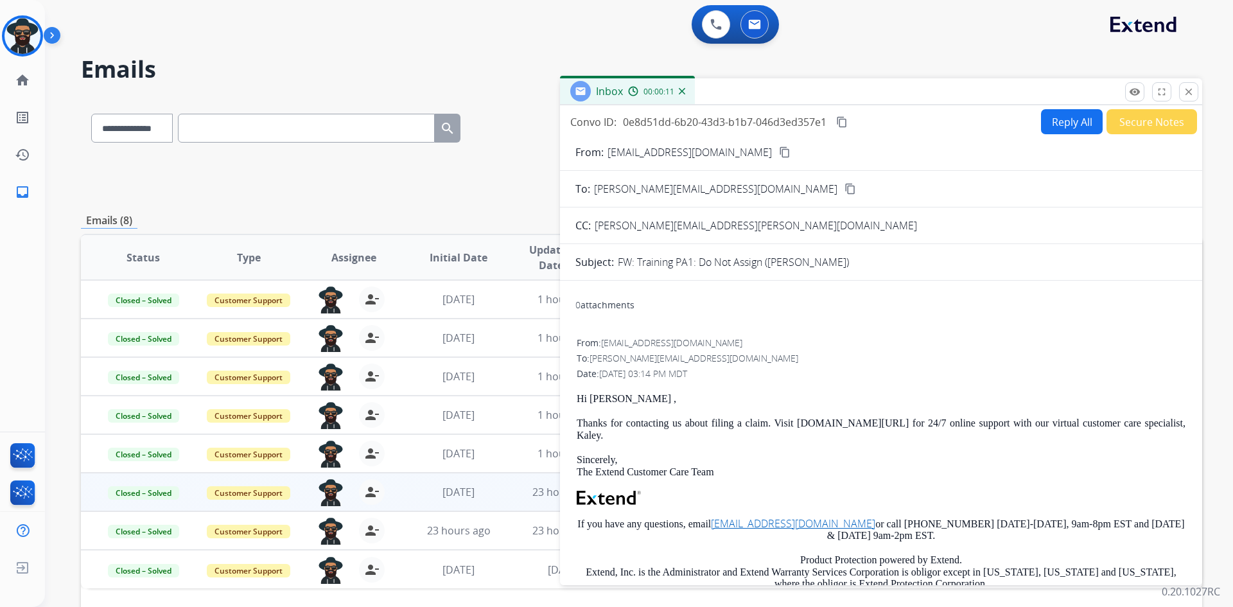
drag, startPoint x: 1189, startPoint y: 88, endPoint x: 1194, endPoint y: 93, distance: 6.8
click at [1190, 88] on mat-icon "close" at bounding box center [1189, 92] width 12 height 12
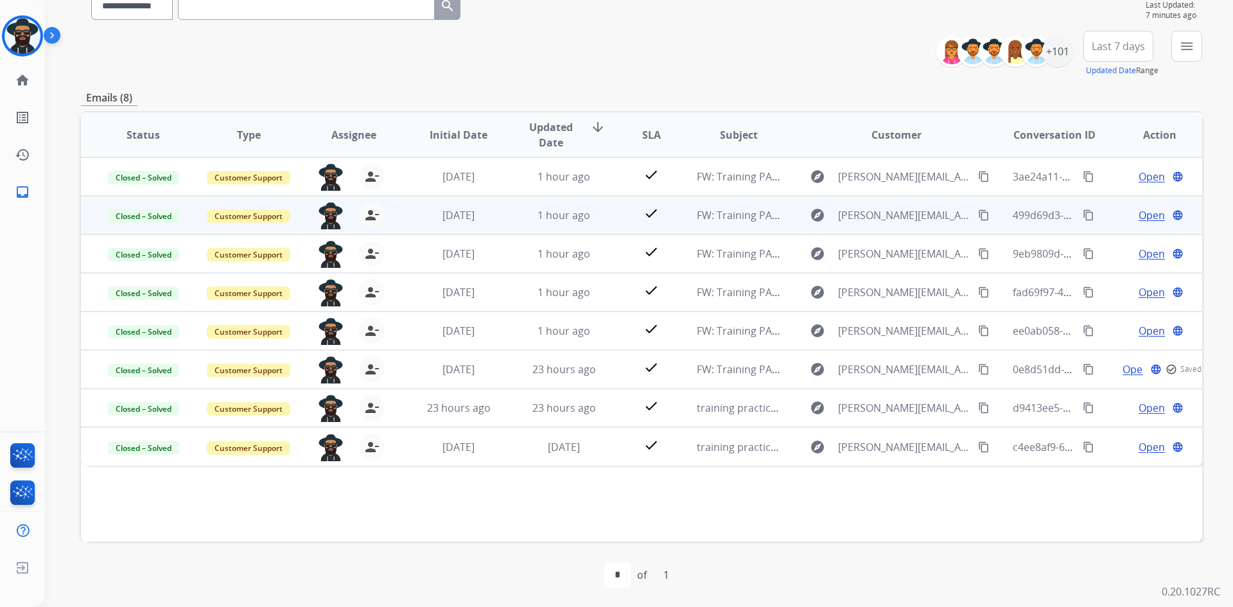
scroll to position [124, 0]
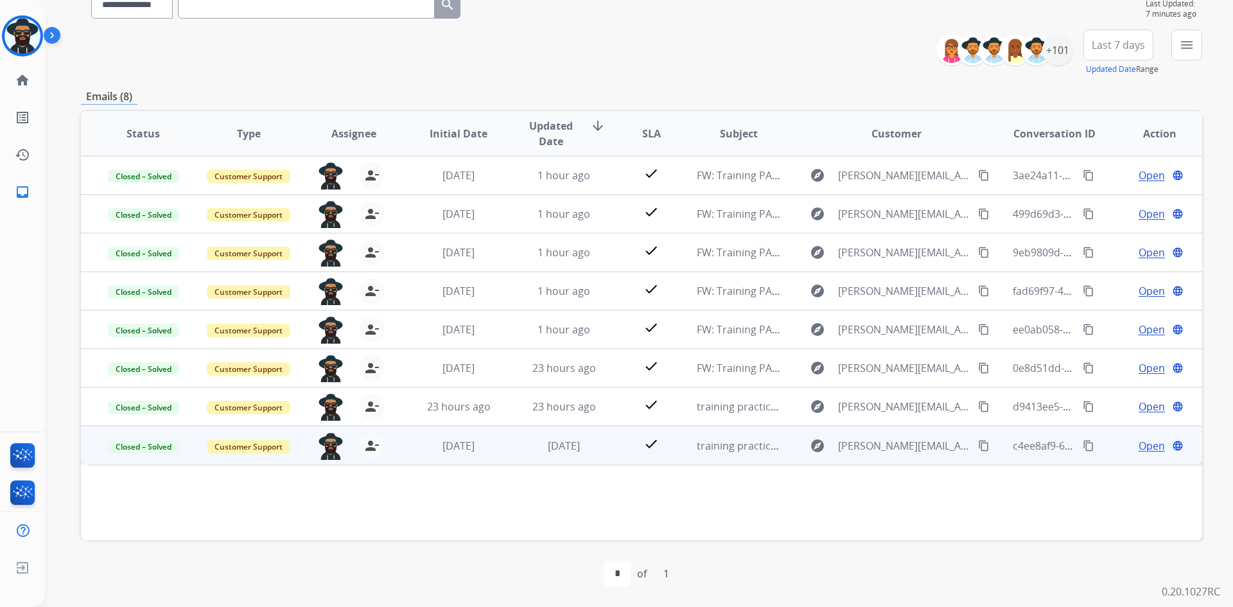
click at [1139, 443] on span "Open" at bounding box center [1152, 445] width 26 height 15
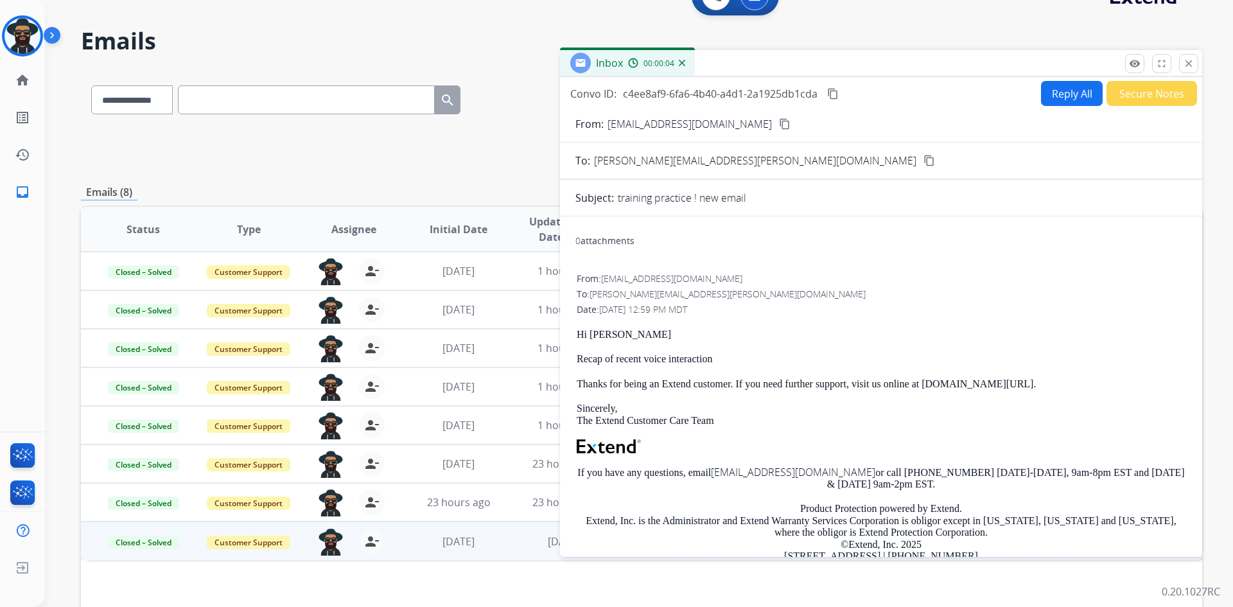
scroll to position [0, 0]
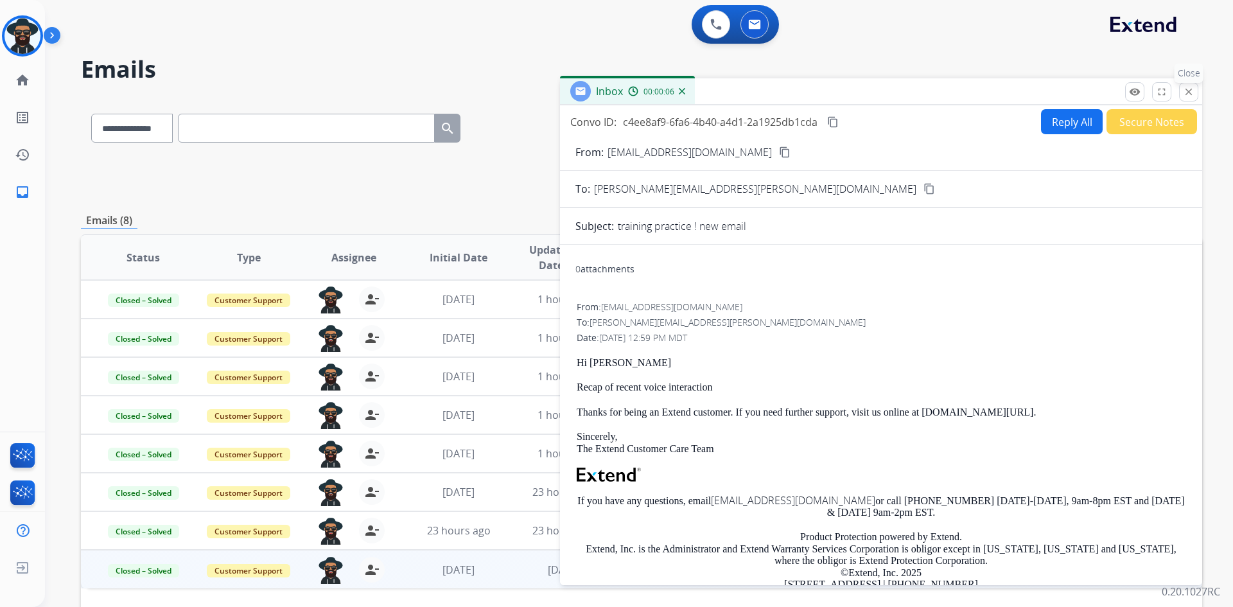
click at [1190, 91] on mat-icon "close" at bounding box center [1189, 92] width 12 height 12
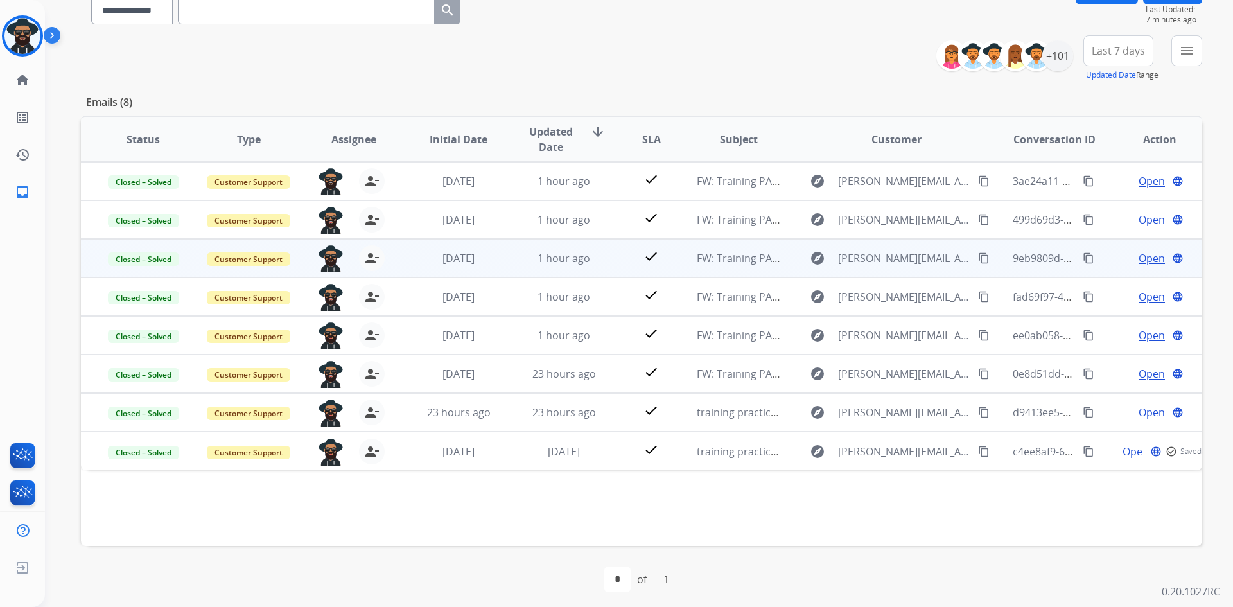
scroll to position [124, 0]
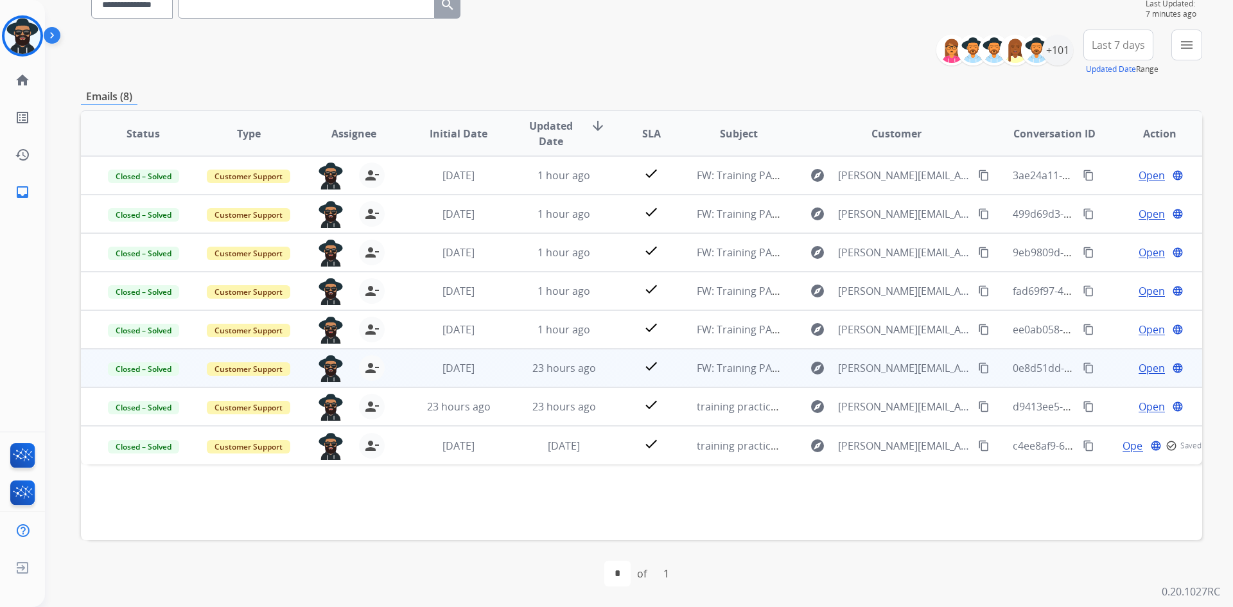
click at [1140, 371] on span "Open" at bounding box center [1152, 367] width 26 height 15
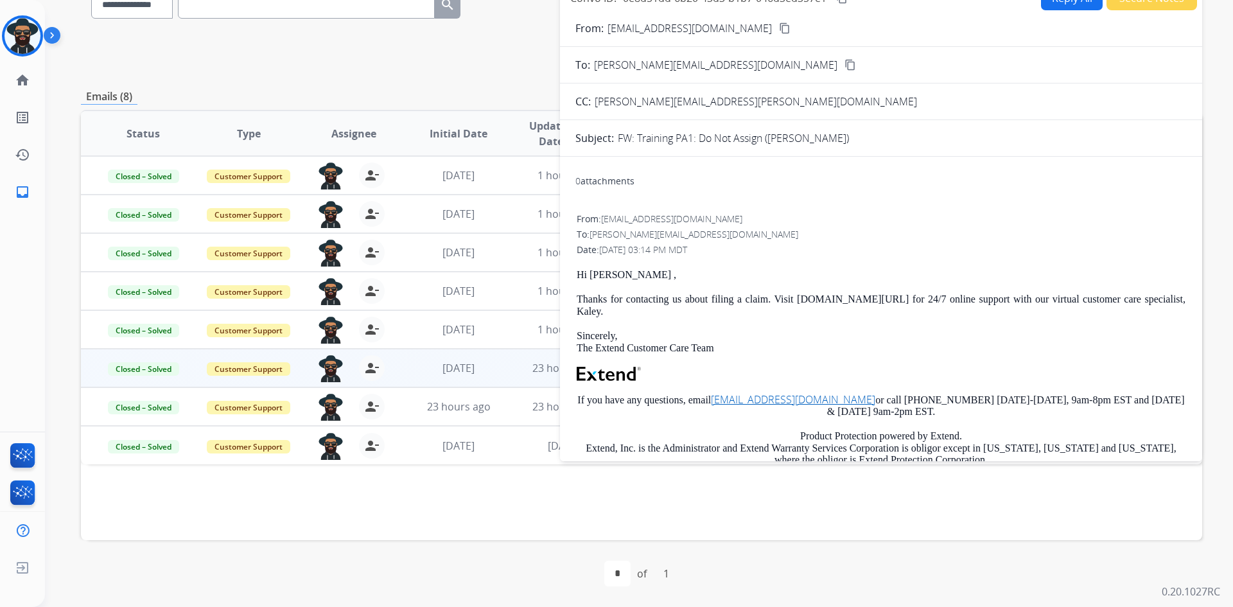
click at [497, 69] on div "**********" at bounding box center [642, 53] width 1122 height 46
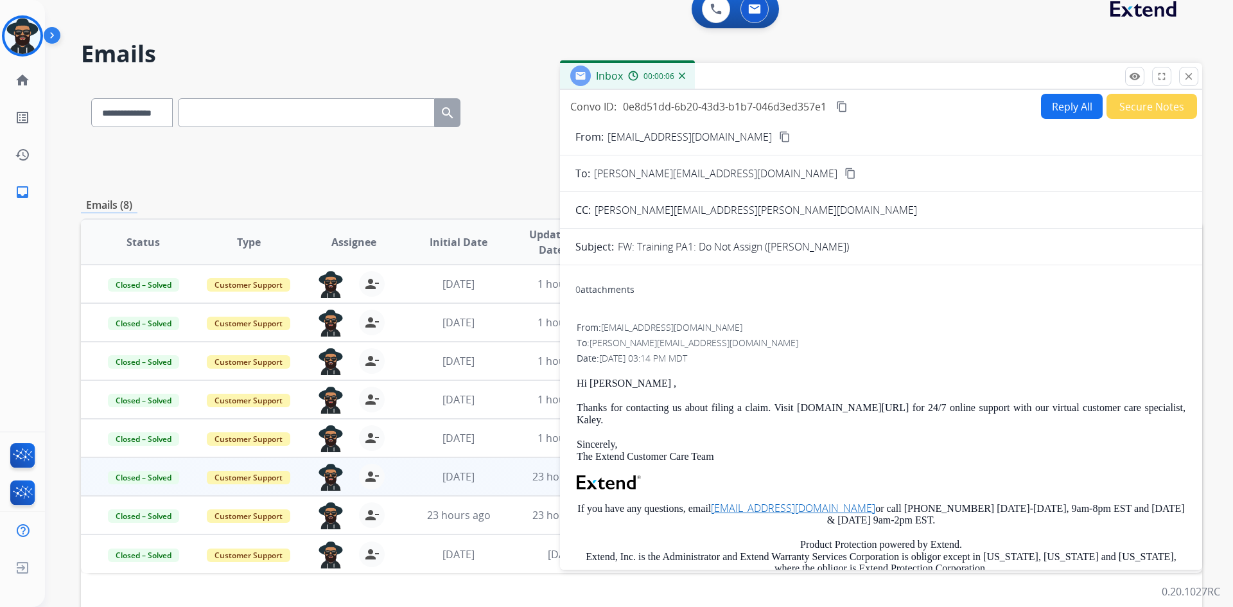
scroll to position [0, 0]
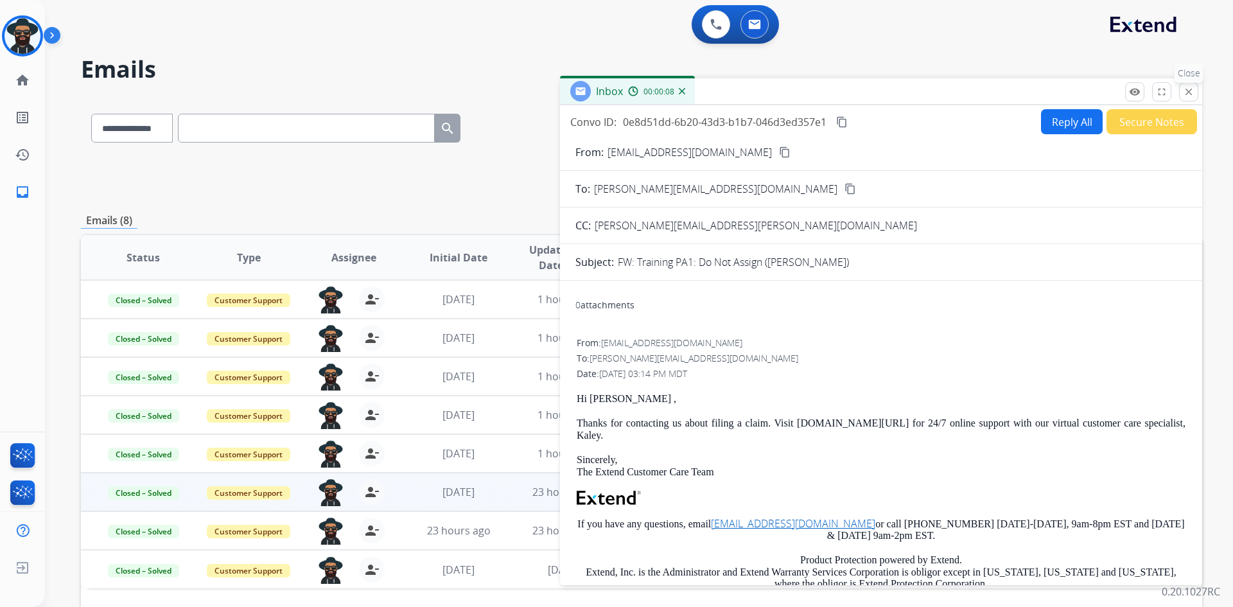
click at [1192, 93] on mat-icon "close" at bounding box center [1189, 92] width 12 height 12
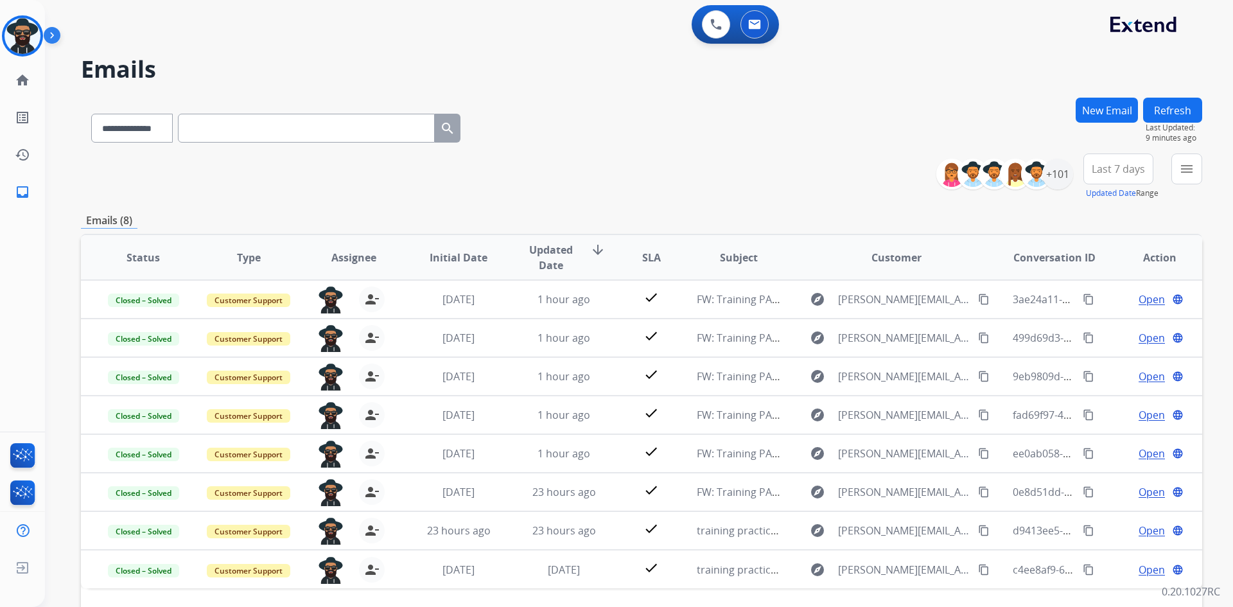
click at [679, 141] on div "**********" at bounding box center [642, 126] width 1122 height 56
